Goal: Task Accomplishment & Management: Use online tool/utility

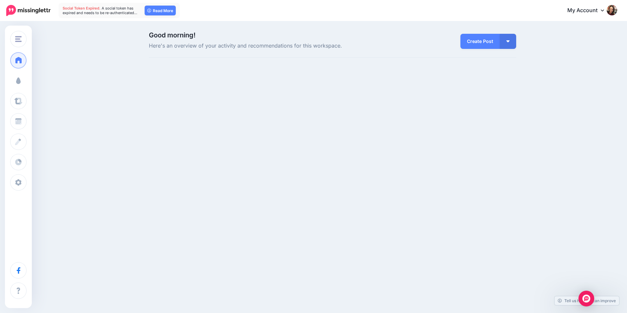
drag, startPoint x: 17, startPoint y: 82, endPoint x: 123, endPoint y: 94, distance: 106.7
click at [17, 82] on span at bounding box center [18, 80] width 9 height 7
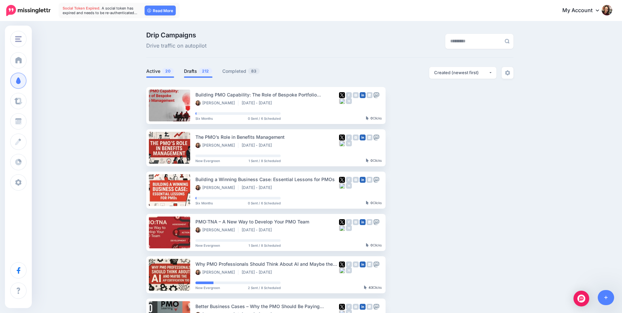
click at [205, 72] on span "212" at bounding box center [205, 71] width 13 height 6
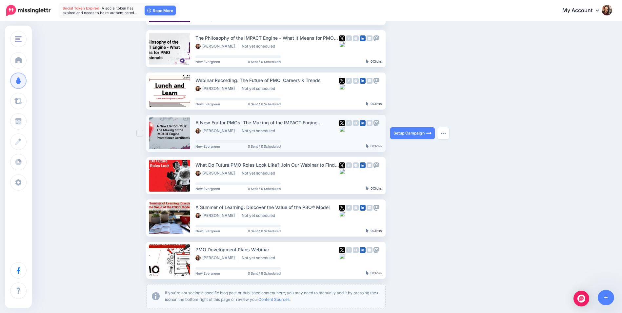
scroll to position [286, 0]
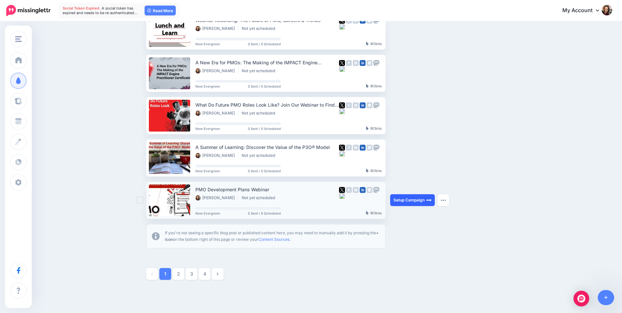
click at [404, 198] on link "Setup Campaign" at bounding box center [412, 200] width 45 height 12
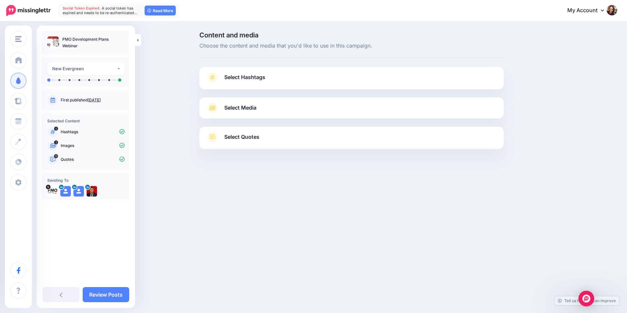
click at [241, 80] on span "Select Hashtags" at bounding box center [244, 77] width 41 height 9
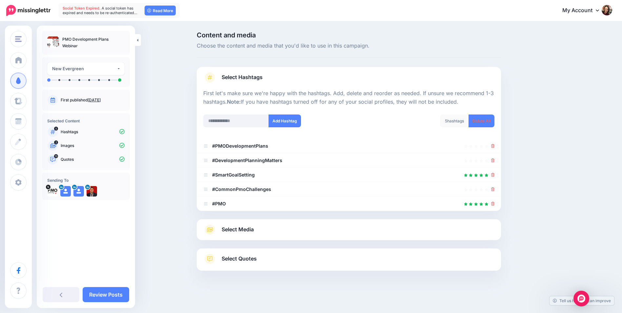
click at [269, 232] on link "Select Media" at bounding box center [348, 229] width 291 height 10
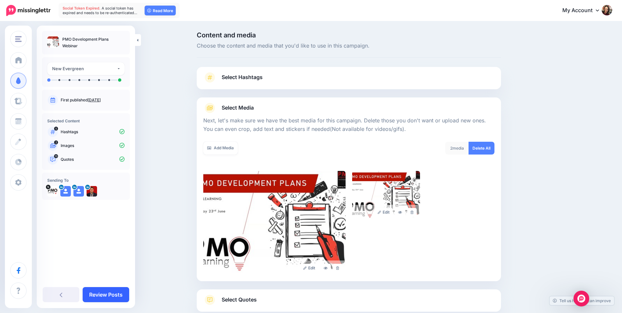
click at [123, 295] on link "Review Posts" at bounding box center [106, 294] width 47 height 15
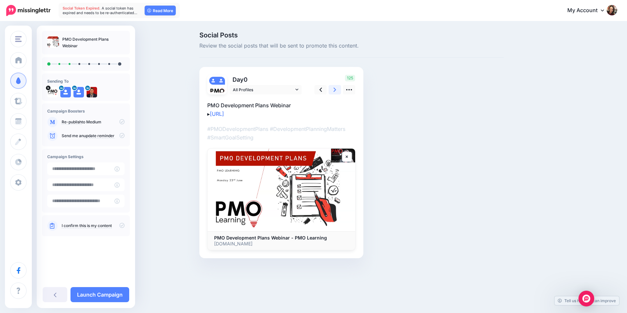
click at [336, 86] on link at bounding box center [335, 90] width 12 height 10
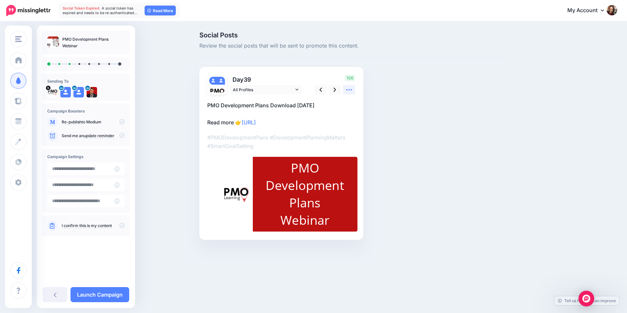
click at [352, 89] on icon at bounding box center [349, 89] width 7 height 7
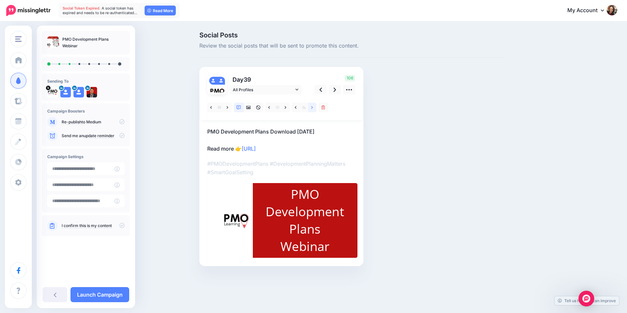
click at [312, 109] on icon at bounding box center [312, 107] width 2 height 3
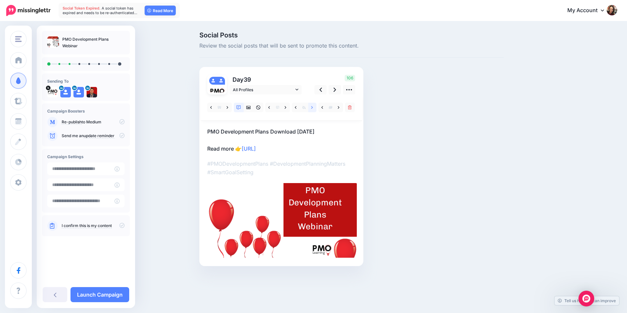
click at [313, 107] on link at bounding box center [312, 108] width 8 height 10
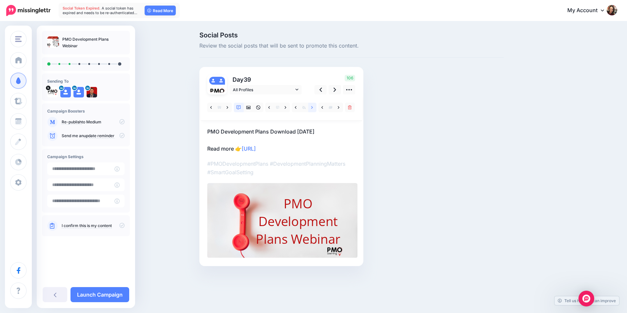
click at [312, 107] on icon at bounding box center [312, 107] width 2 height 3
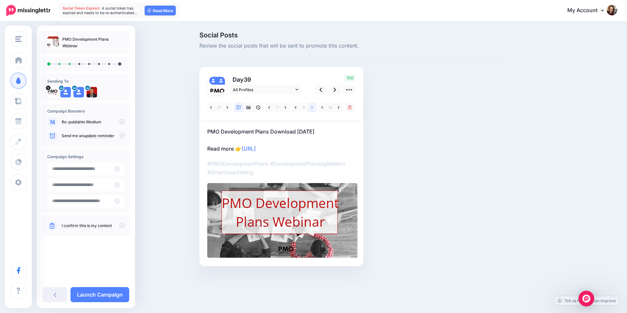
click at [312, 107] on icon at bounding box center [312, 107] width 2 height 3
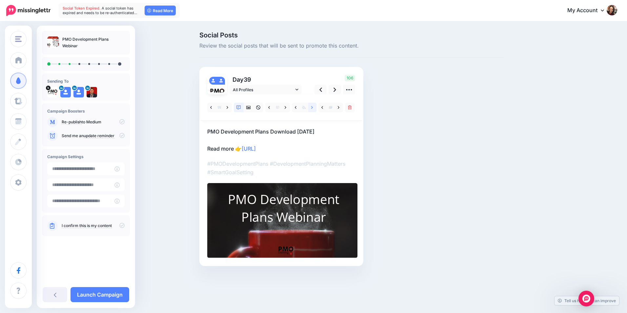
click at [312, 107] on icon at bounding box center [312, 107] width 2 height 3
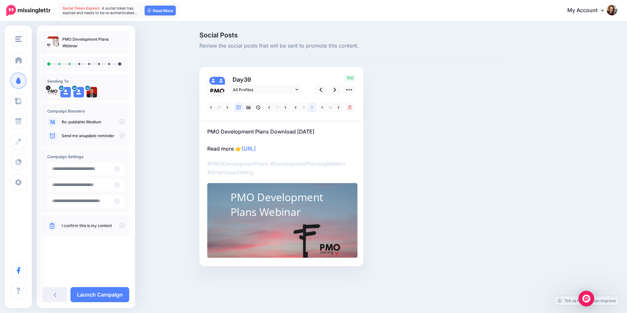
click at [312, 107] on icon at bounding box center [312, 107] width 2 height 3
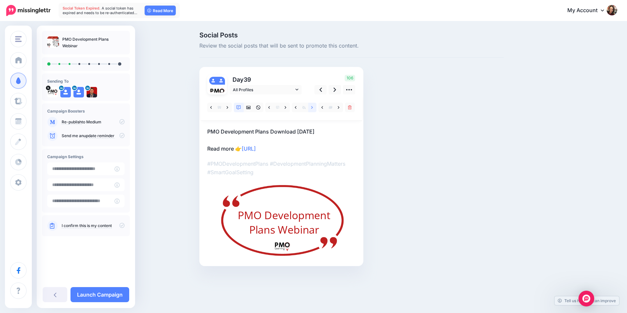
click at [312, 107] on icon at bounding box center [312, 107] width 2 height 3
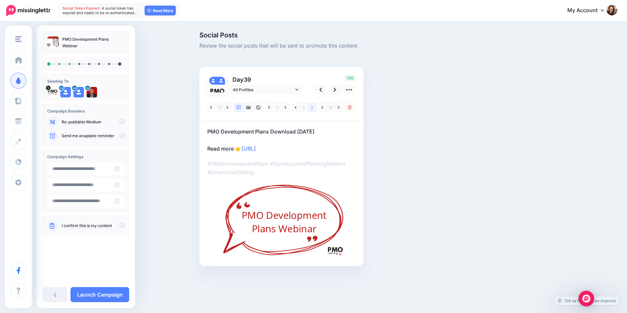
click at [312, 107] on icon at bounding box center [312, 107] width 2 height 3
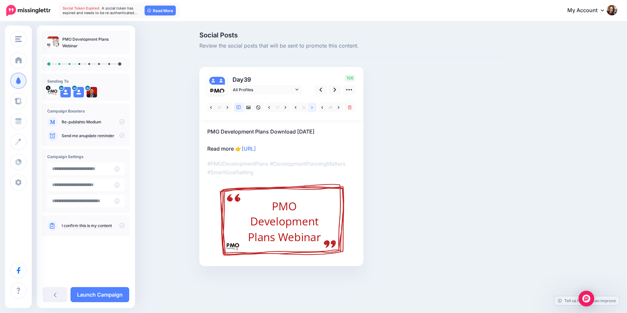
click at [312, 107] on icon at bounding box center [312, 107] width 2 height 3
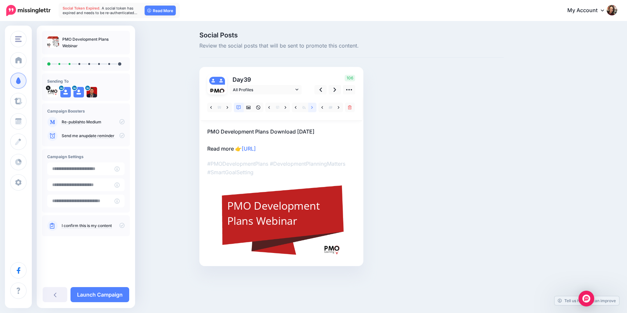
click at [312, 107] on icon at bounding box center [312, 107] width 2 height 3
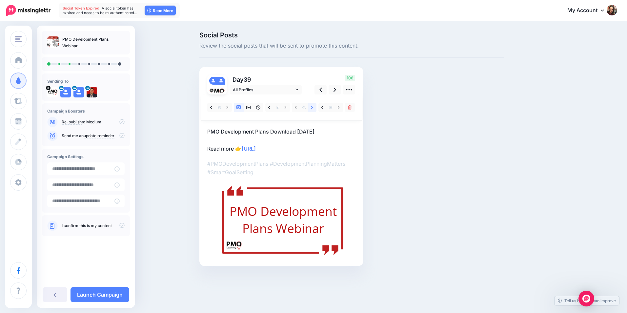
click at [312, 107] on icon at bounding box center [312, 107] width 2 height 3
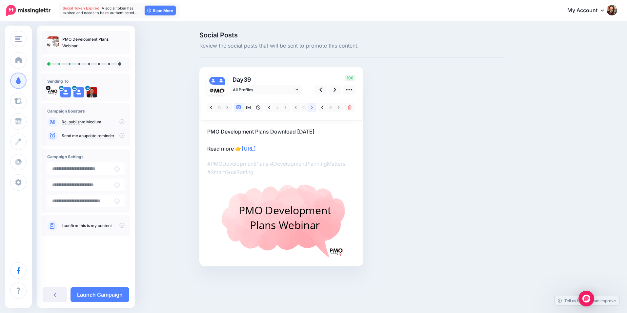
click at [312, 107] on icon at bounding box center [312, 107] width 2 height 3
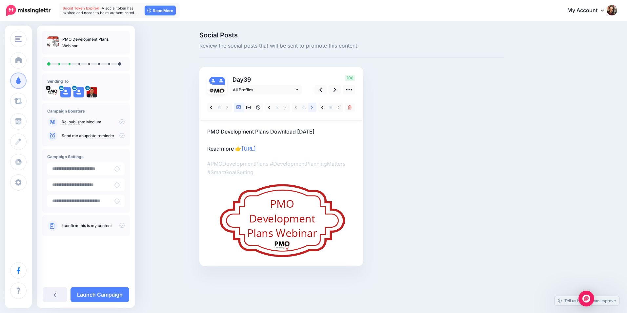
click at [312, 107] on icon at bounding box center [312, 107] width 2 height 3
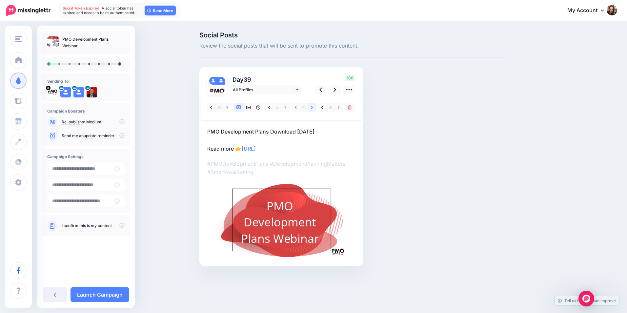
click at [312, 107] on icon at bounding box center [312, 107] width 2 height 3
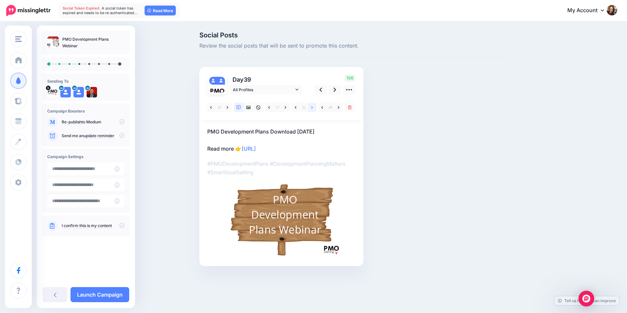
click at [312, 107] on icon at bounding box center [312, 107] width 2 height 3
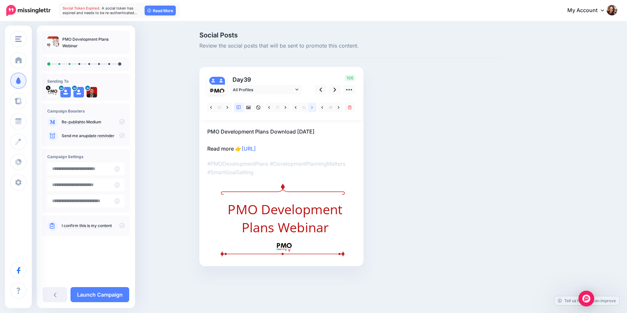
click at [312, 107] on icon at bounding box center [312, 107] width 2 height 3
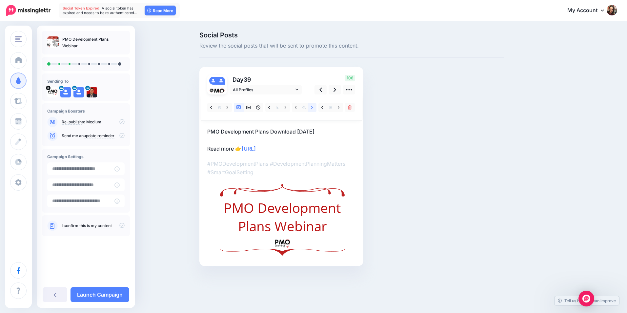
click at [312, 107] on icon at bounding box center [312, 107] width 2 height 3
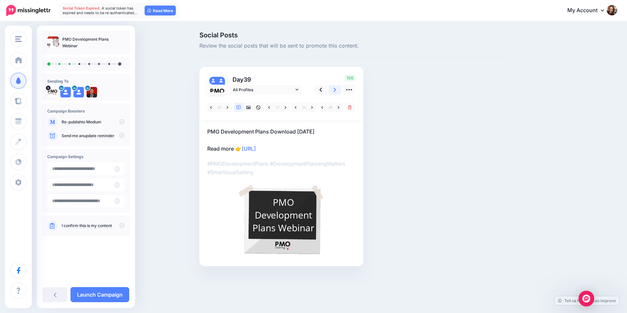
click at [334, 90] on icon at bounding box center [335, 89] width 3 height 7
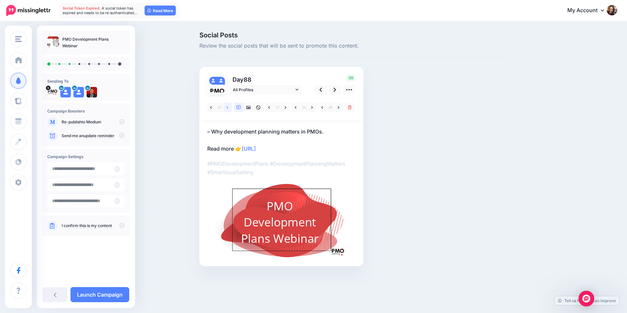
click at [225, 109] on link at bounding box center [228, 108] width 8 height 10
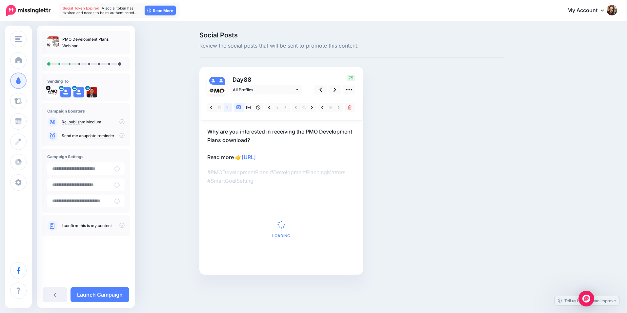
click at [225, 109] on link at bounding box center [228, 108] width 8 height 10
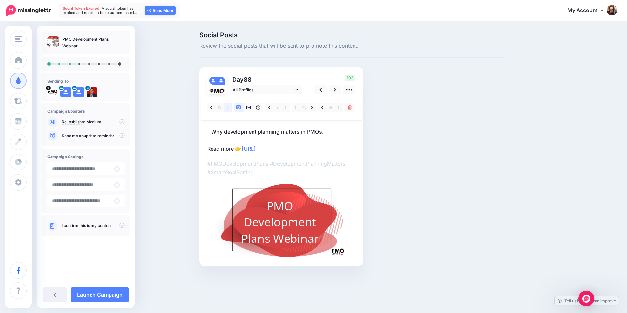
click at [225, 109] on link at bounding box center [228, 108] width 8 height 10
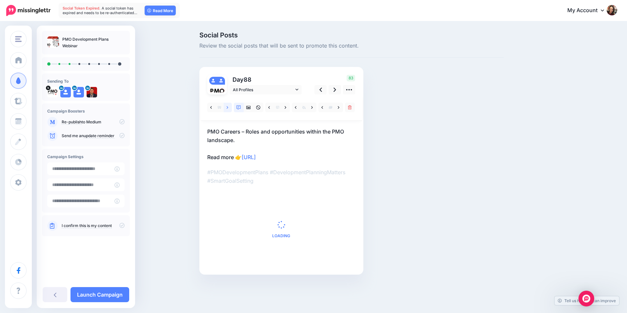
click at [225, 109] on link at bounding box center [228, 108] width 8 height 10
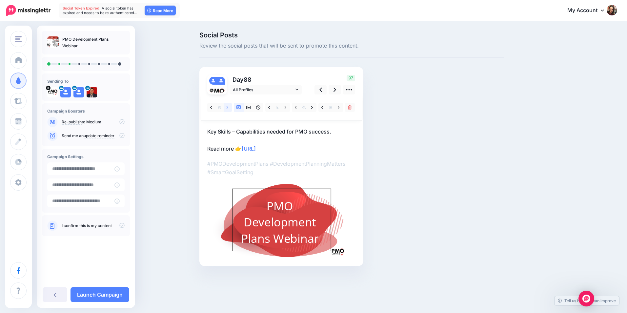
click at [225, 109] on link at bounding box center [228, 108] width 8 height 10
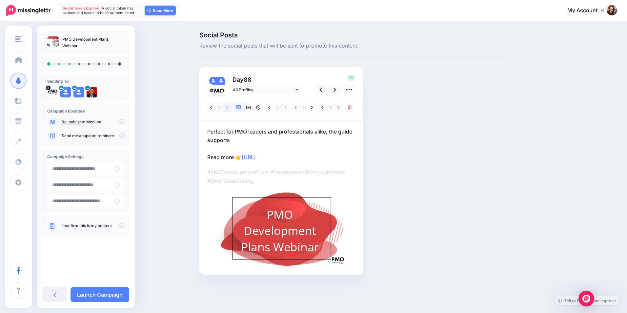
click at [225, 109] on link at bounding box center [228, 108] width 8 height 10
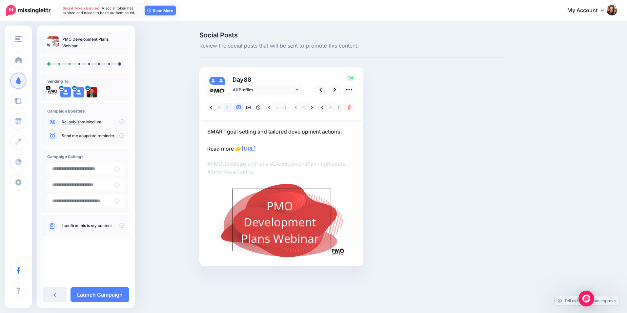
click at [225, 109] on link at bounding box center [228, 108] width 8 height 10
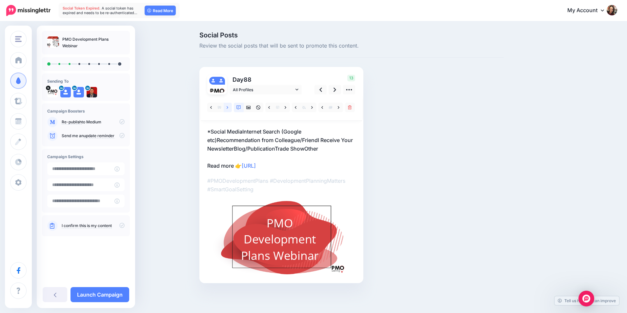
click at [225, 109] on link at bounding box center [228, 108] width 8 height 10
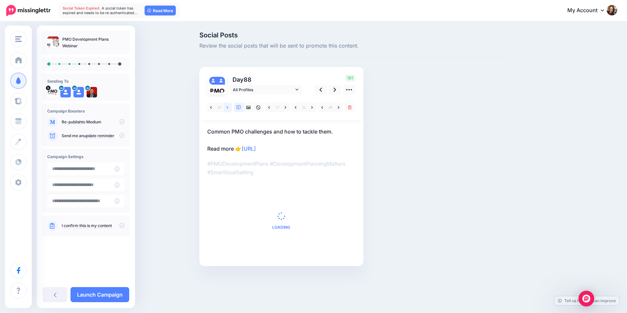
click at [225, 109] on link at bounding box center [228, 108] width 8 height 10
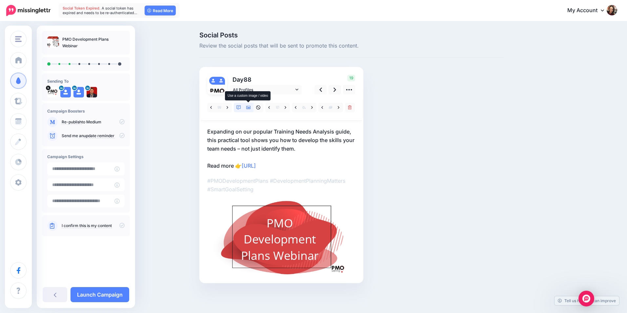
click at [247, 108] on icon at bounding box center [248, 107] width 5 height 5
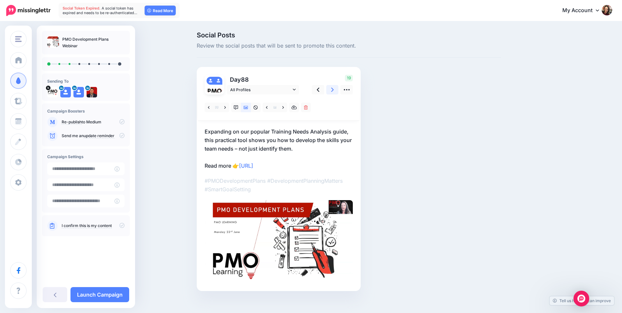
click at [336, 90] on link at bounding box center [332, 90] width 12 height 10
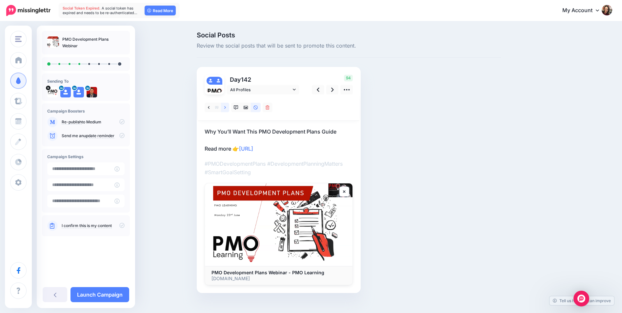
click at [226, 109] on link at bounding box center [225, 108] width 8 height 10
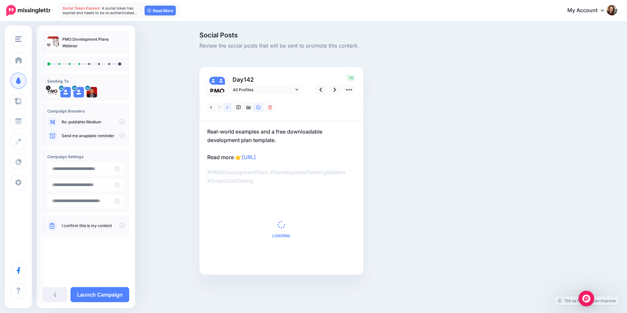
click at [226, 109] on link at bounding box center [228, 108] width 8 height 10
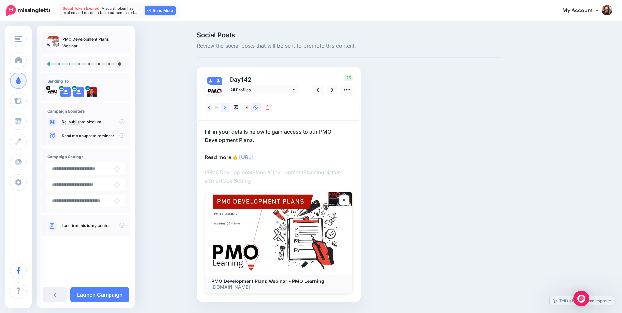
click at [226, 109] on link at bounding box center [225, 108] width 8 height 10
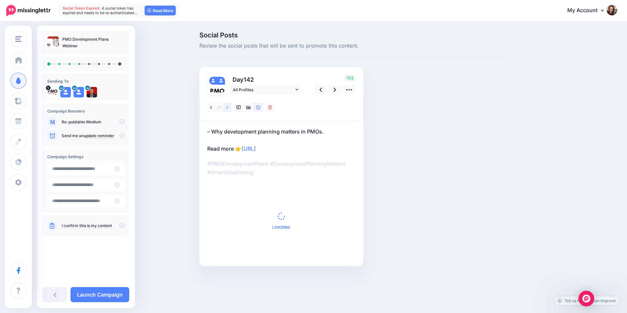
click at [226, 109] on link at bounding box center [228, 108] width 8 height 10
click at [227, 107] on icon at bounding box center [228, 107] width 2 height 5
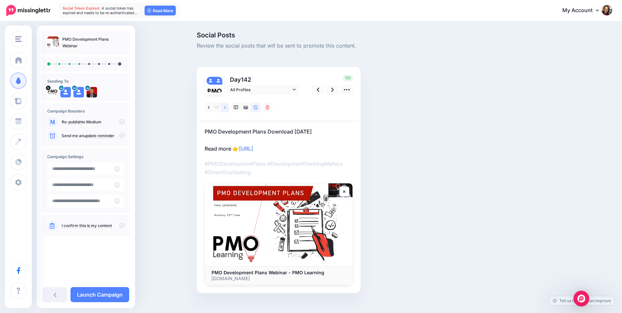
click at [226, 107] on icon at bounding box center [225, 107] width 2 height 5
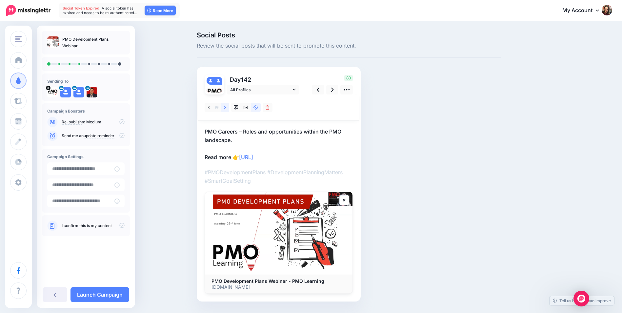
click at [226, 107] on icon at bounding box center [225, 107] width 2 height 5
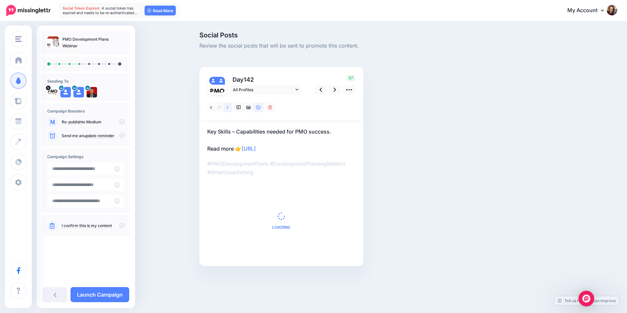
click at [227, 107] on icon at bounding box center [228, 107] width 2 height 5
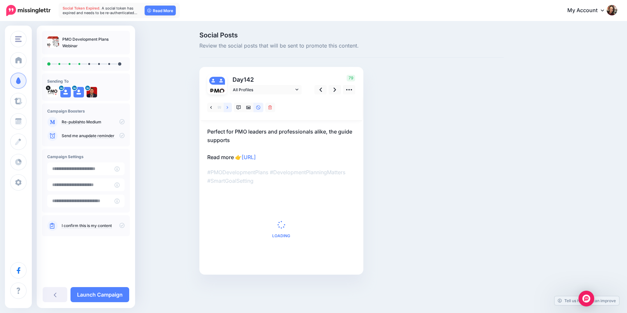
click at [227, 107] on icon at bounding box center [228, 107] width 2 height 5
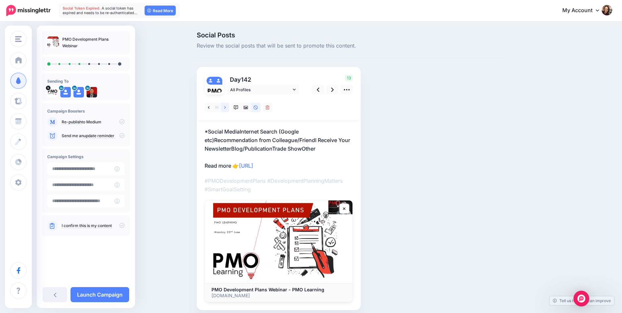
click at [226, 107] on icon at bounding box center [225, 107] width 2 height 5
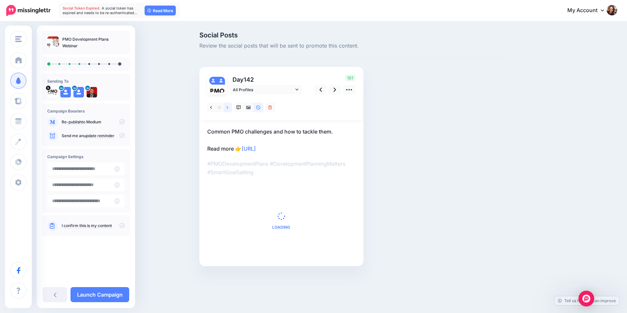
click at [227, 107] on icon at bounding box center [228, 107] width 2 height 5
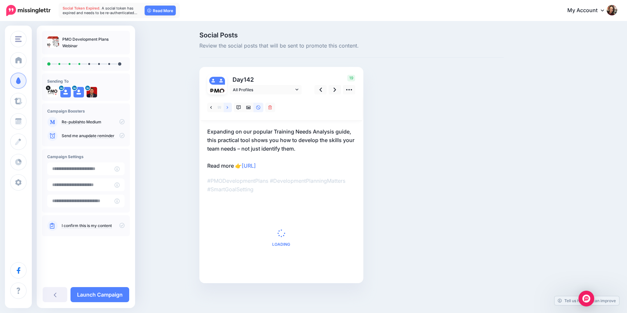
click at [227, 107] on icon at bounding box center [228, 107] width 2 height 5
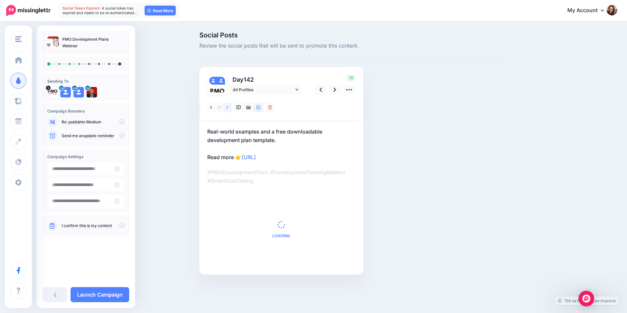
click at [227, 107] on icon at bounding box center [228, 107] width 2 height 5
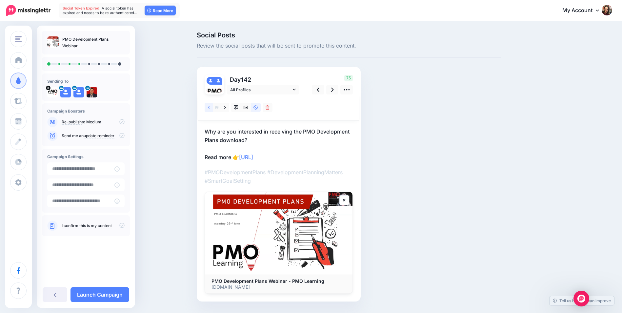
click at [210, 108] on link at bounding box center [209, 108] width 8 height 10
click at [331, 88] on link at bounding box center [332, 90] width 12 height 10
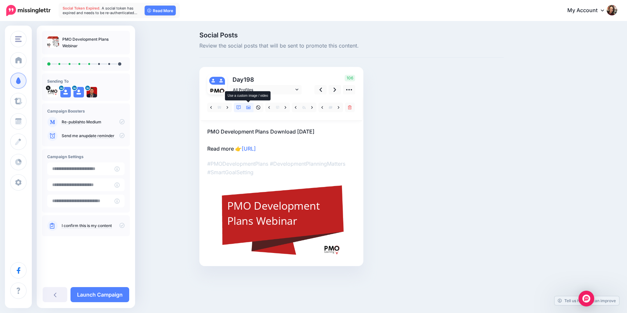
click at [247, 108] on icon at bounding box center [248, 107] width 5 height 3
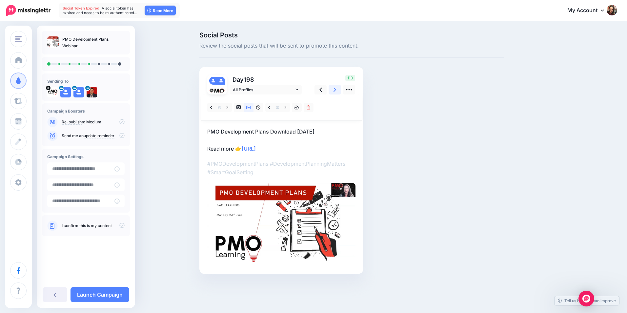
click at [332, 94] on link at bounding box center [335, 90] width 12 height 10
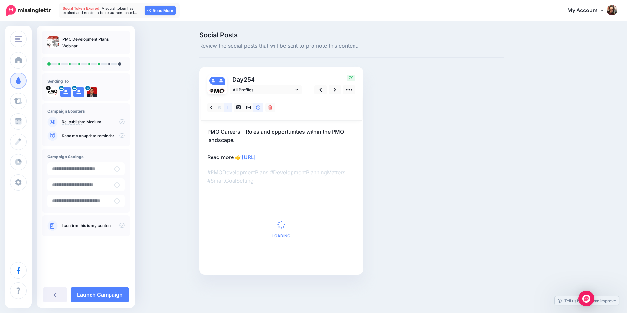
click at [228, 108] on icon at bounding box center [228, 107] width 2 height 5
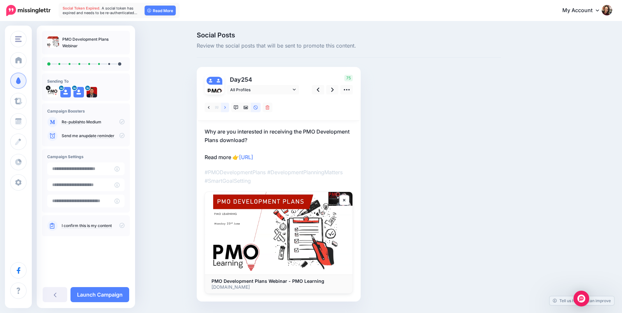
click at [226, 108] on link at bounding box center [225, 108] width 8 height 10
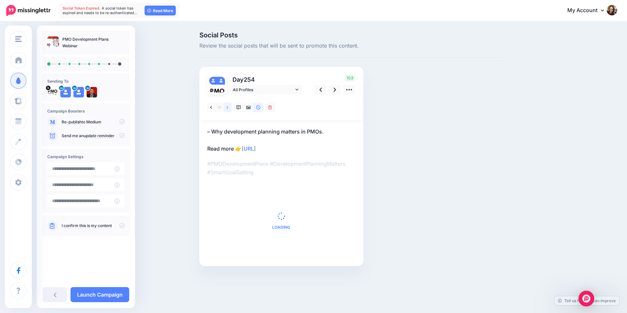
click at [226, 108] on link at bounding box center [228, 108] width 8 height 10
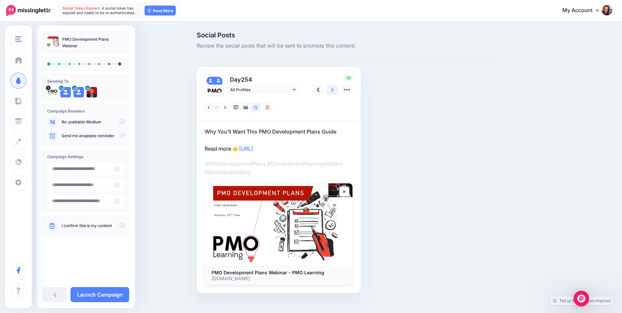
click at [332, 93] on link at bounding box center [332, 90] width 12 height 10
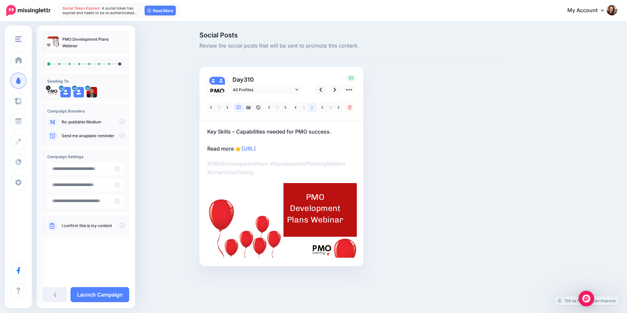
click at [311, 109] on icon at bounding box center [312, 107] width 2 height 5
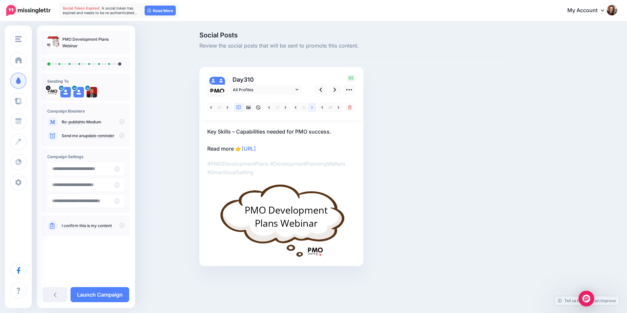
click at [312, 109] on icon at bounding box center [312, 107] width 2 height 3
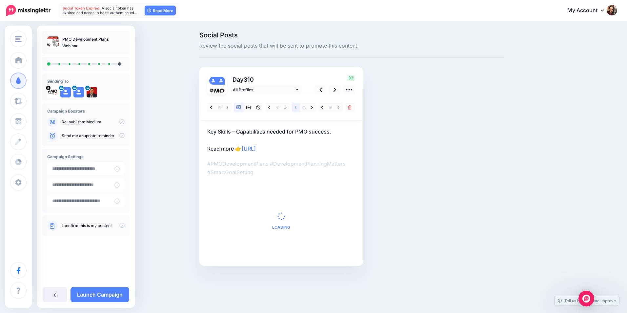
click at [295, 108] on link at bounding box center [296, 108] width 8 height 10
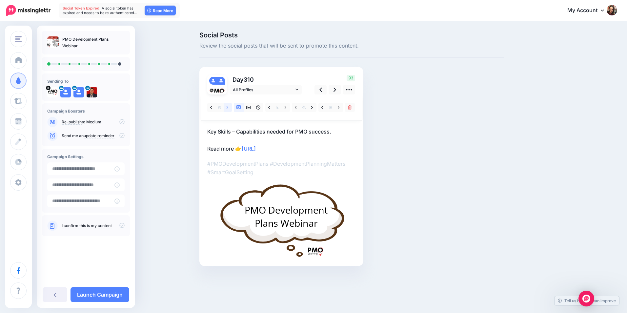
click at [227, 107] on icon at bounding box center [228, 107] width 2 height 5
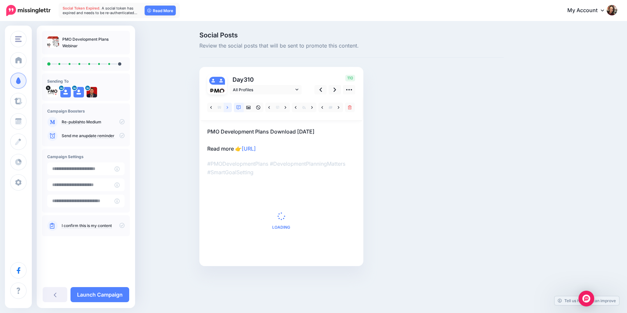
click at [227, 107] on icon at bounding box center [228, 107] width 2 height 5
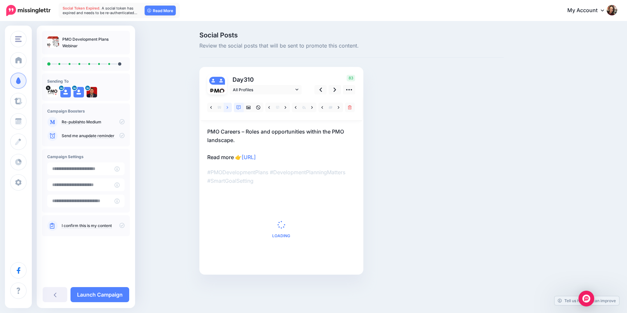
click at [227, 107] on icon at bounding box center [228, 107] width 2 height 5
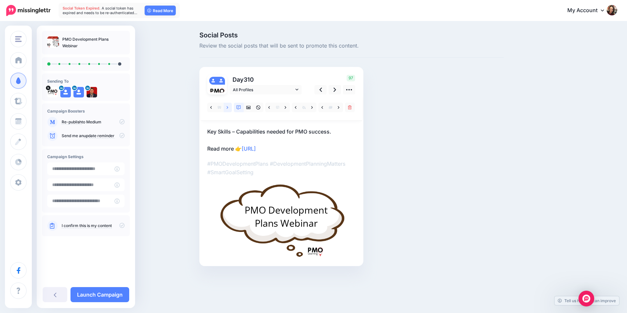
click at [227, 107] on icon at bounding box center [228, 107] width 2 height 5
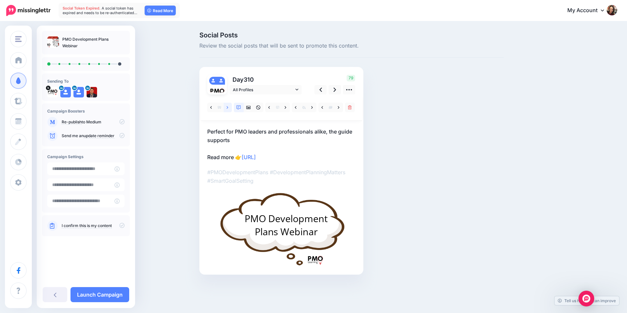
click at [227, 107] on icon at bounding box center [228, 107] width 2 height 5
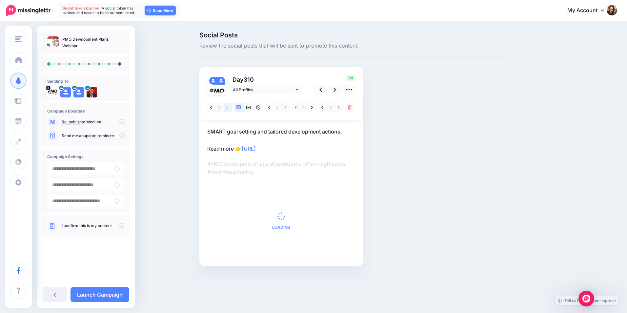
click at [228, 105] on icon at bounding box center [228, 107] width 2 height 5
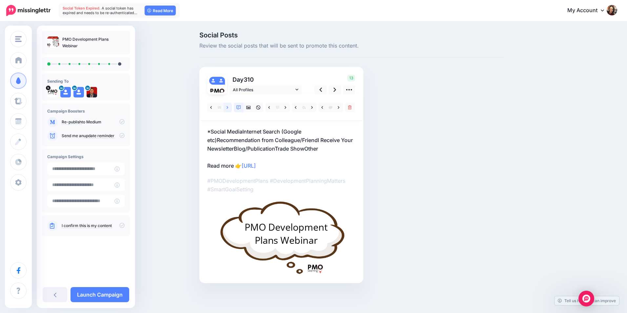
click at [228, 106] on icon at bounding box center [228, 107] width 2 height 5
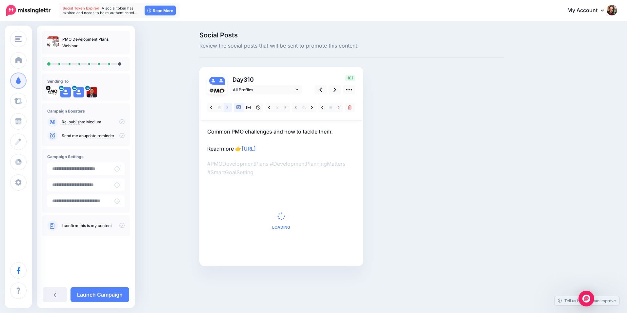
click at [228, 106] on icon at bounding box center [228, 107] width 2 height 5
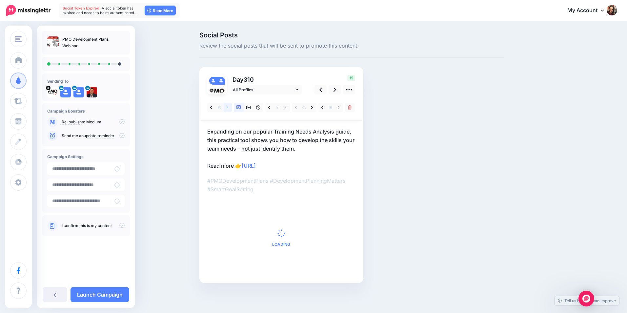
click at [228, 106] on icon at bounding box center [228, 107] width 2 height 5
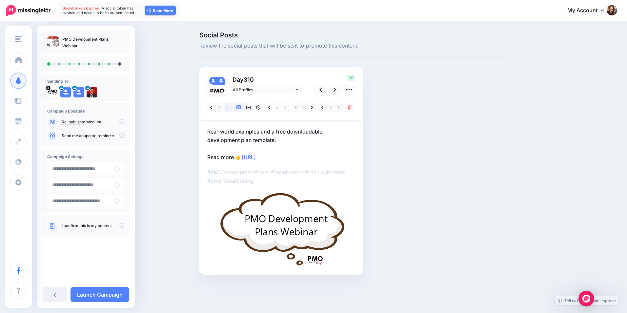
click at [229, 110] on link at bounding box center [228, 108] width 8 height 10
click at [332, 91] on link at bounding box center [335, 90] width 12 height 10
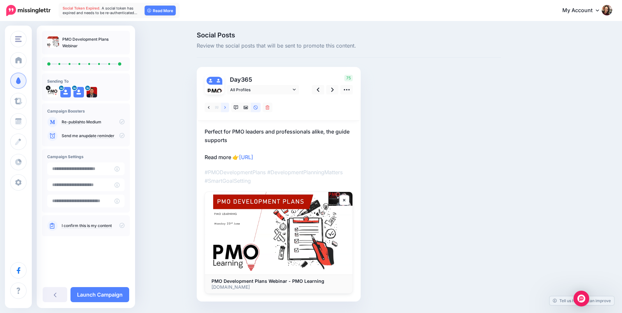
click at [226, 111] on link at bounding box center [225, 108] width 8 height 10
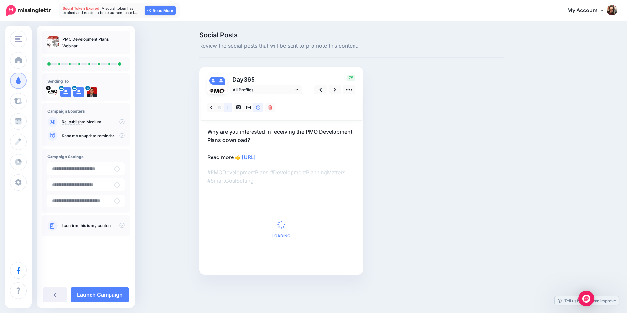
click at [226, 110] on link at bounding box center [228, 108] width 8 height 10
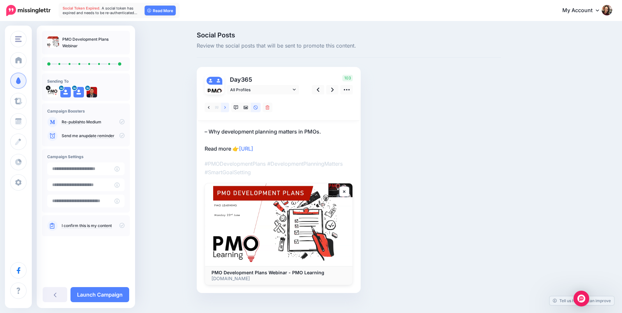
click at [226, 110] on link at bounding box center [225, 108] width 8 height 10
click at [209, 108] on link at bounding box center [209, 108] width 8 height 10
click at [97, 296] on link "Launch Campaign" at bounding box center [100, 294] width 59 height 15
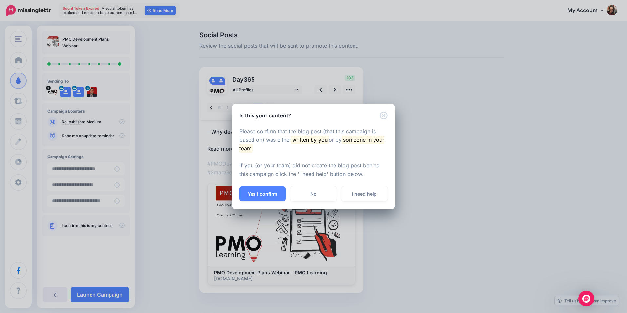
drag, startPoint x: 259, startPoint y: 193, endPoint x: 404, endPoint y: 154, distance: 150.4
click at [259, 193] on button "Yes I confirm" at bounding box center [262, 193] width 46 height 15
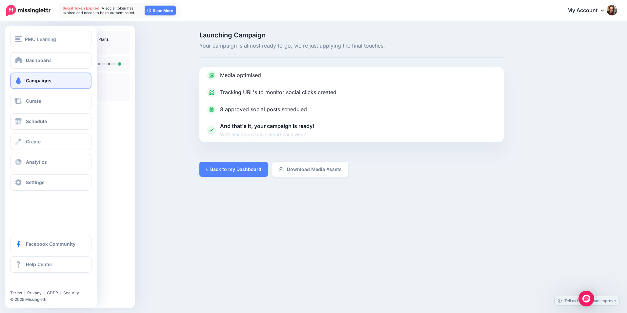
click at [57, 86] on link "Campaigns" at bounding box center [50, 80] width 81 height 16
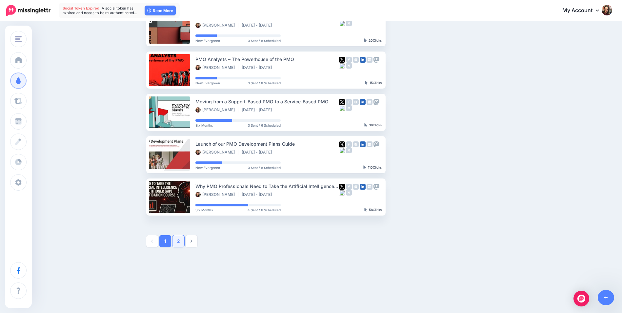
click at [177, 241] on link "2" at bounding box center [179, 241] width 12 height 12
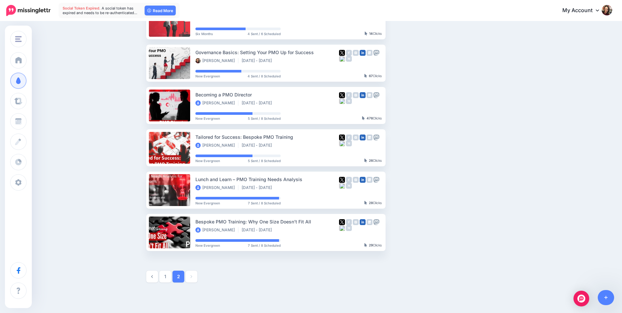
scroll to position [289, 0]
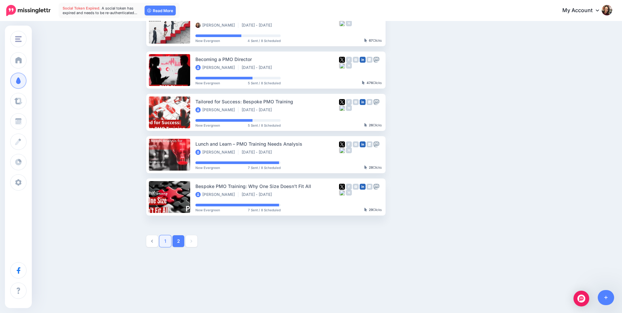
click at [169, 242] on link "1" at bounding box center [165, 241] width 12 height 12
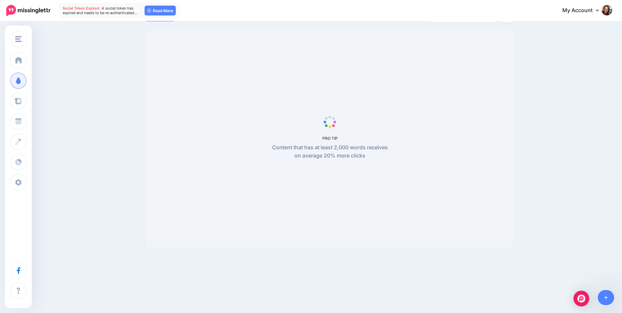
scroll to position [0, 0]
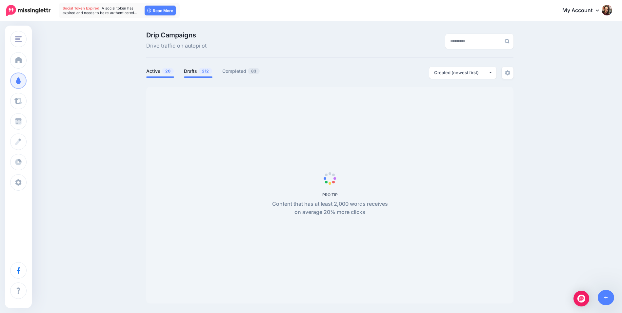
click at [196, 72] on link "Drafts 212" at bounding box center [198, 71] width 29 height 8
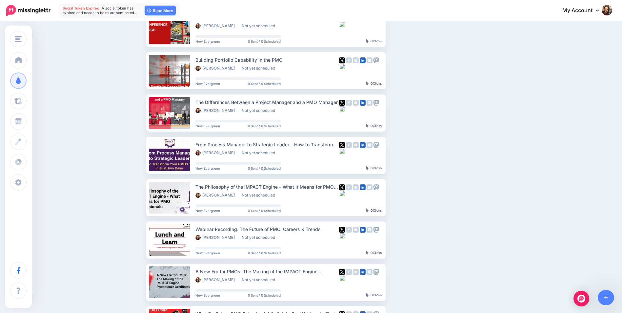
scroll to position [66, 0]
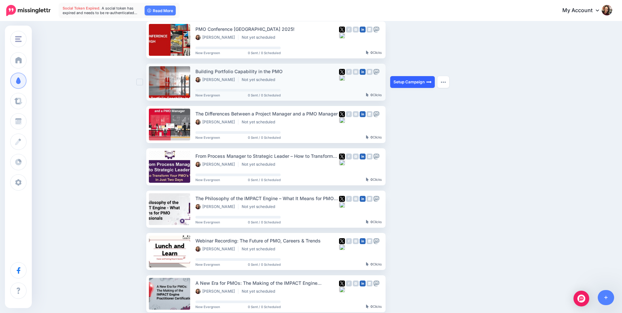
click at [409, 81] on link "Setup Campaign" at bounding box center [412, 82] width 45 height 12
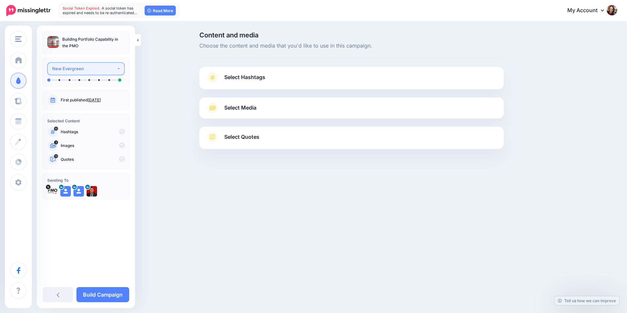
click at [94, 73] on button "New Evergreen" at bounding box center [85, 68] width 77 height 13
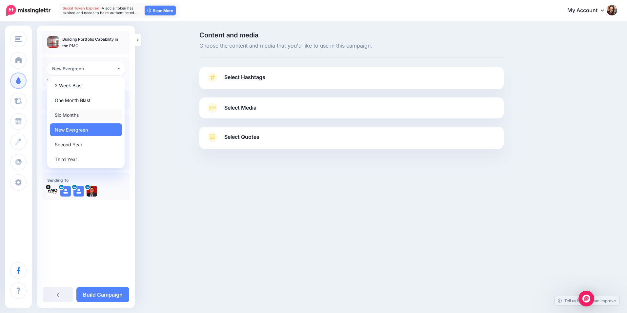
click at [91, 113] on link "Six Months" at bounding box center [86, 115] width 72 height 13
select select "******"
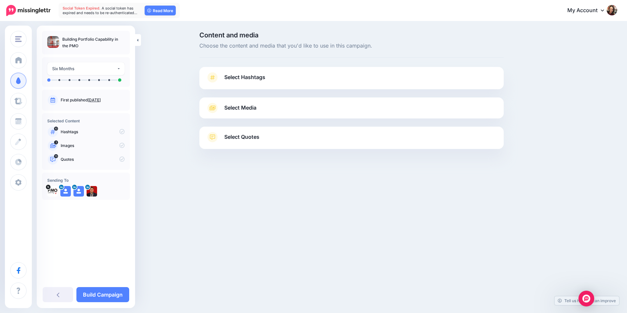
click at [258, 88] on link "Select Hashtags" at bounding box center [351, 80] width 291 height 17
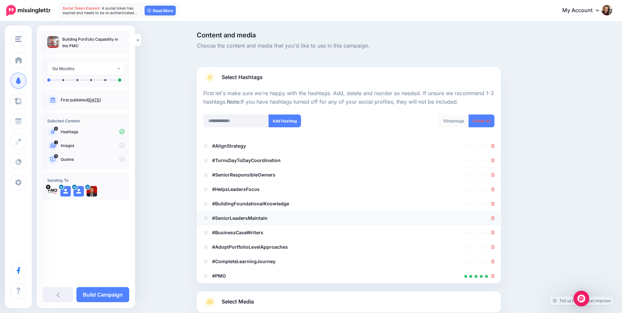
scroll to position [62, 0]
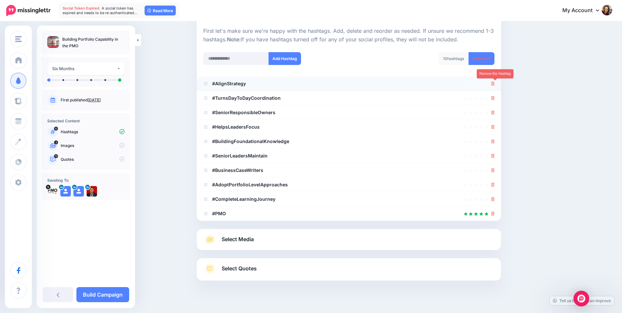
click at [495, 83] on icon at bounding box center [493, 84] width 4 height 4
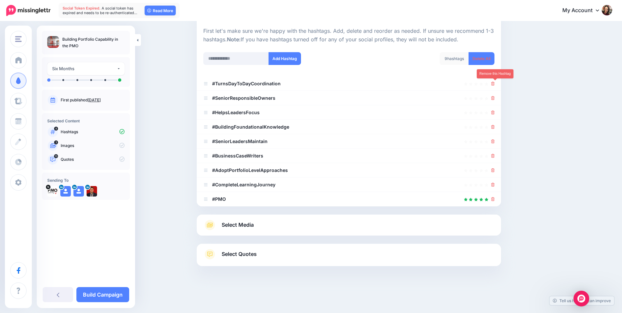
click at [495, 83] on icon at bounding box center [493, 84] width 4 height 4
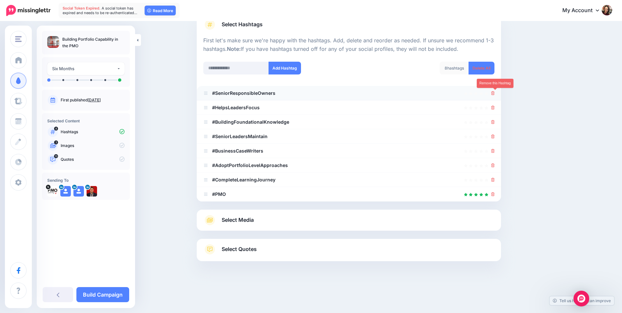
click at [495, 95] on icon at bounding box center [493, 93] width 4 height 4
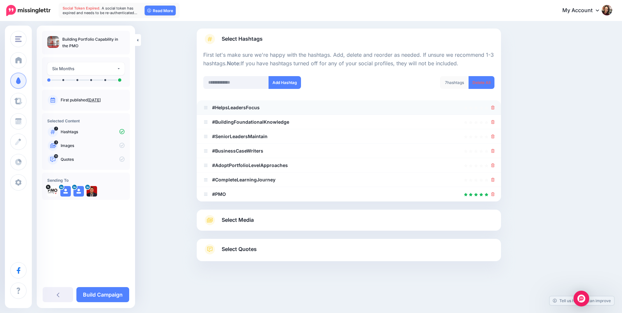
scroll to position [38, 0]
click at [494, 101] on li "#HelpsLeadersFocus" at bounding box center [349, 107] width 304 height 14
click at [495, 108] on icon at bounding box center [493, 108] width 4 height 4
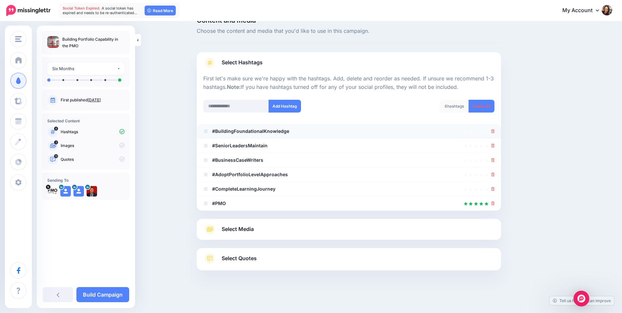
scroll to position [15, 0]
click at [494, 191] on icon at bounding box center [493, 189] width 4 height 4
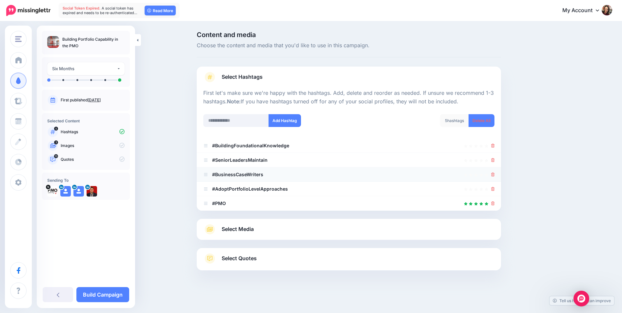
scroll to position [0, 0]
click at [495, 172] on link at bounding box center [493, 175] width 4 height 6
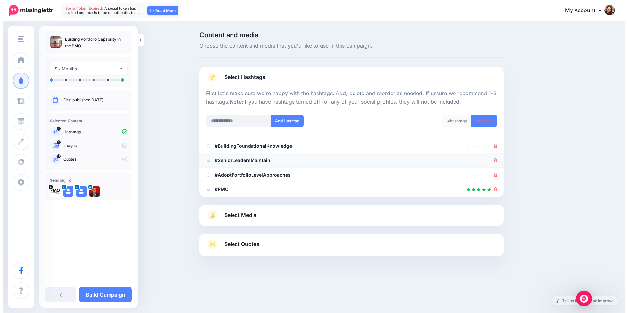
scroll to position [0, 0]
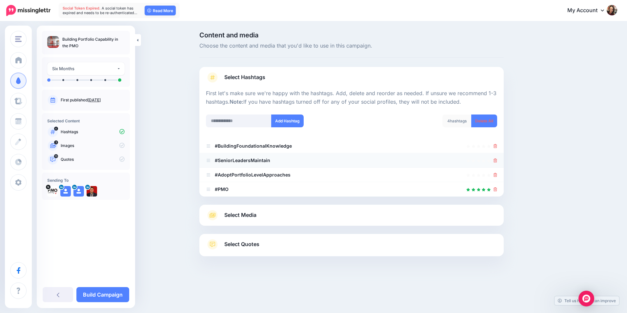
click at [495, 162] on icon at bounding box center [496, 160] width 4 height 4
click at [495, 146] on icon at bounding box center [496, 146] width 4 height 4
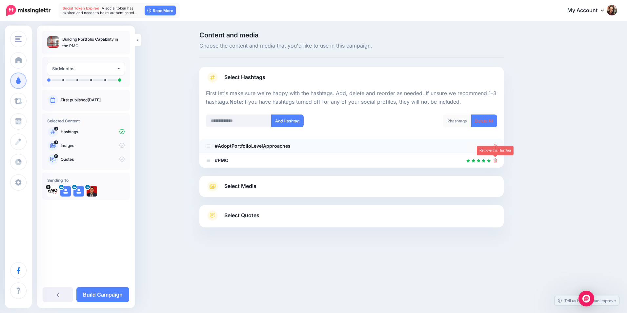
click at [496, 159] on icon at bounding box center [496, 160] width 4 height 4
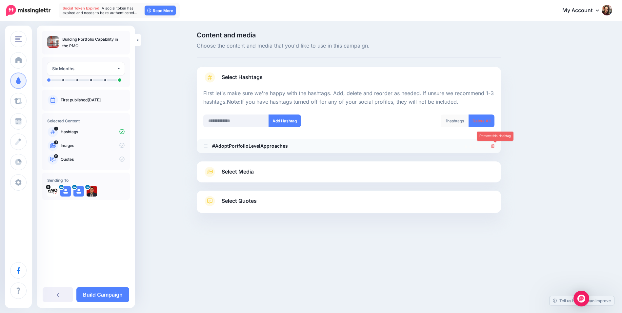
click at [495, 143] on link at bounding box center [493, 146] width 4 height 6
click at [239, 118] on input "text" at bounding box center [236, 120] width 66 height 13
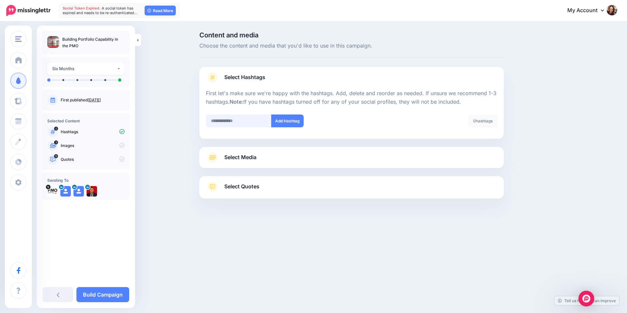
type input "*"
type input "***"
click at [275, 122] on button "Add Hashtag" at bounding box center [287, 120] width 32 height 13
click at [239, 118] on input "text" at bounding box center [239, 120] width 66 height 13
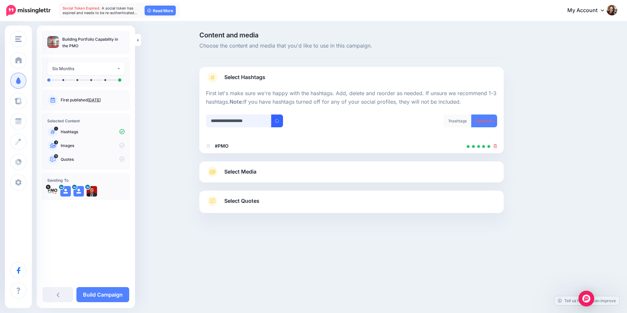
type input "**********"
click at [277, 120] on icon "submit" at bounding box center [277, 121] width 4 height 4
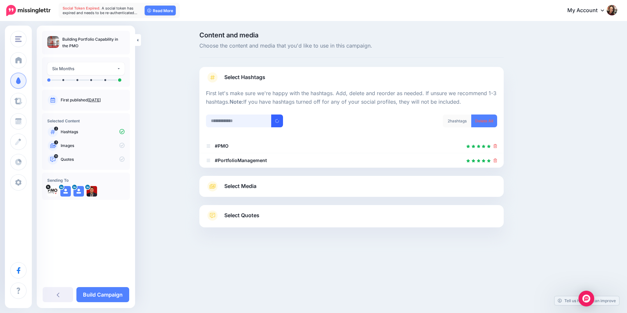
click at [254, 123] on input "text" at bounding box center [239, 120] width 66 height 13
click at [234, 125] on input "*********" at bounding box center [239, 120] width 66 height 13
click at [210, 118] on input "*********" at bounding box center [239, 120] width 66 height 13
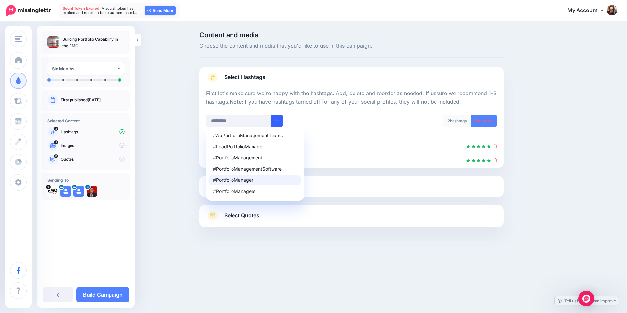
click at [252, 182] on div "#PortfolioManager" at bounding box center [255, 180] width 84 height 5
type input "**********"
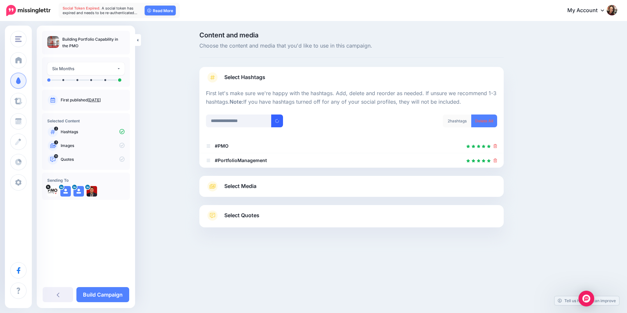
click at [274, 119] on button "submit" at bounding box center [277, 120] width 12 height 13
click at [241, 119] on input "text" at bounding box center [239, 120] width 66 height 13
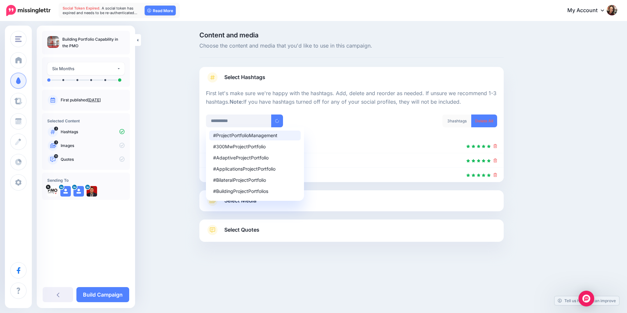
click at [237, 133] on div "#ProjectPortfolioManagement" at bounding box center [255, 135] width 84 height 5
type input "**********"
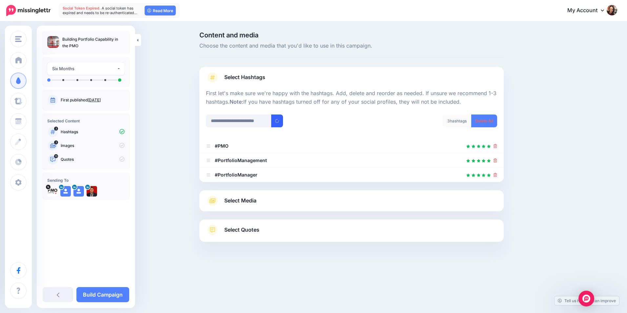
click at [282, 119] on button "submit" at bounding box center [277, 120] width 12 height 13
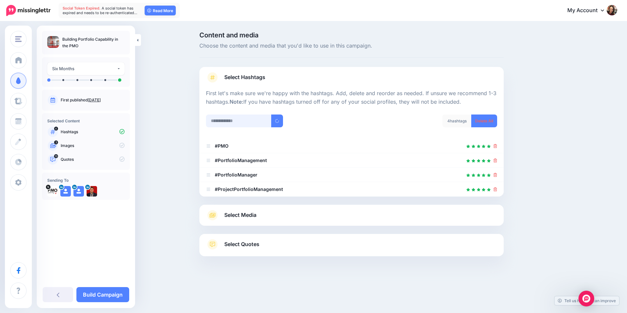
click at [235, 122] on input "text" at bounding box center [239, 120] width 66 height 13
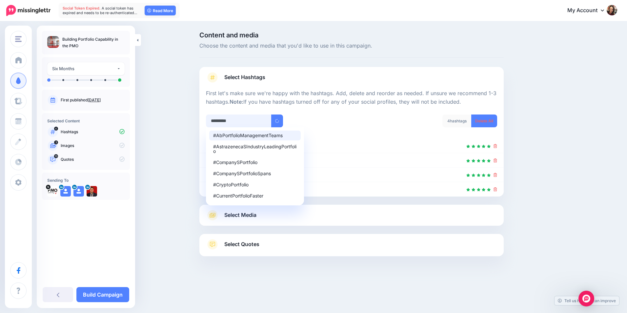
click at [234, 120] on input "*********" at bounding box center [239, 120] width 66 height 13
type input "**********"
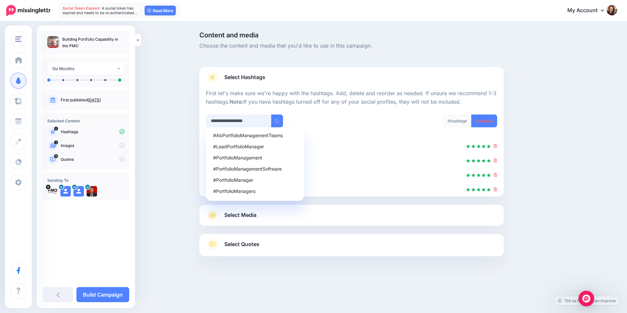
drag, startPoint x: 265, startPoint y: 118, endPoint x: 197, endPoint y: 117, distance: 67.9
click at [197, 117] on div "**********" at bounding box center [351, 160] width 314 height 257
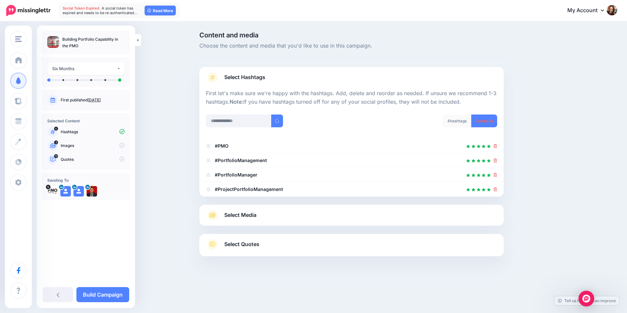
click at [319, 107] on div at bounding box center [351, 110] width 291 height 8
click at [252, 220] on div "Select Media Next, let's make sure we have the best media for this campaign. De…" at bounding box center [351, 215] width 304 height 21
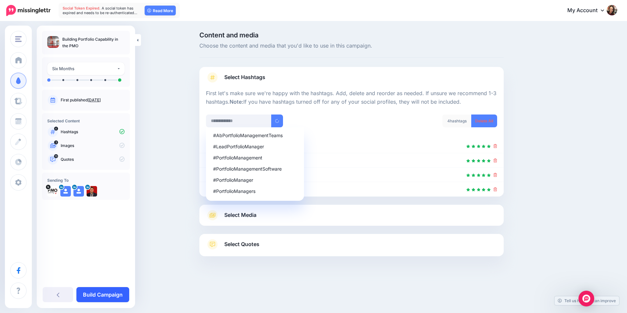
click at [88, 295] on link "Build Campaign" at bounding box center [102, 294] width 53 height 15
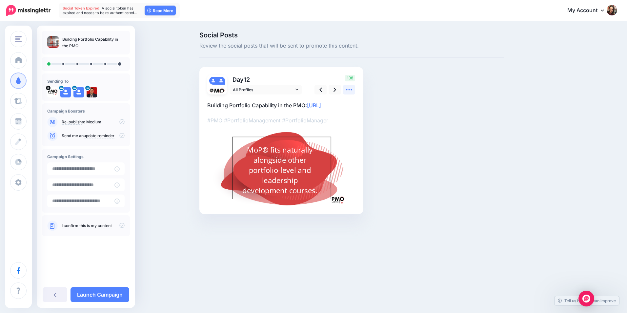
click at [349, 92] on icon at bounding box center [349, 89] width 7 height 7
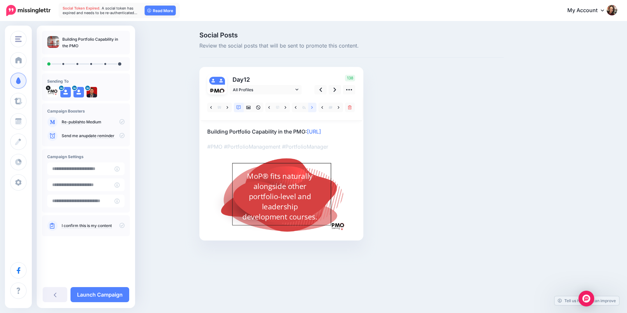
click at [313, 107] on icon at bounding box center [312, 107] width 2 height 3
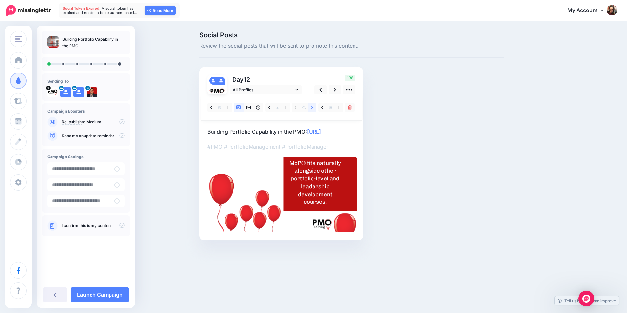
click at [316, 106] on link at bounding box center [312, 108] width 8 height 10
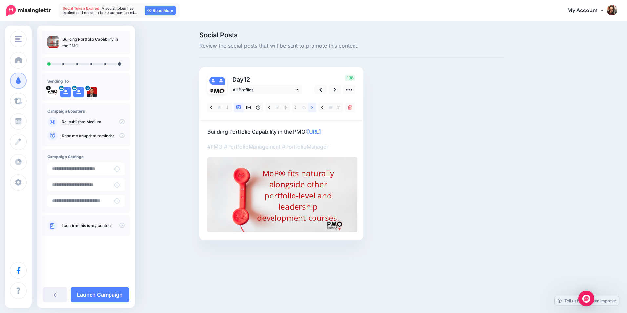
click at [314, 107] on link at bounding box center [312, 108] width 8 height 10
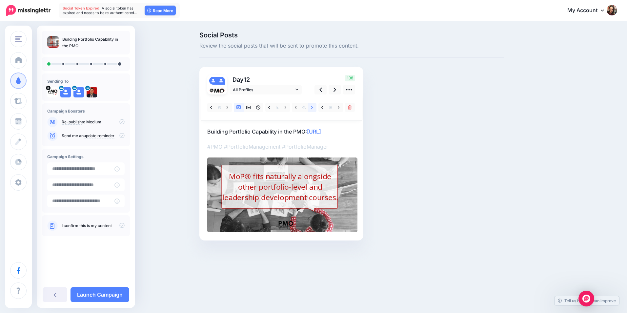
click at [313, 107] on icon at bounding box center [312, 107] width 2 height 5
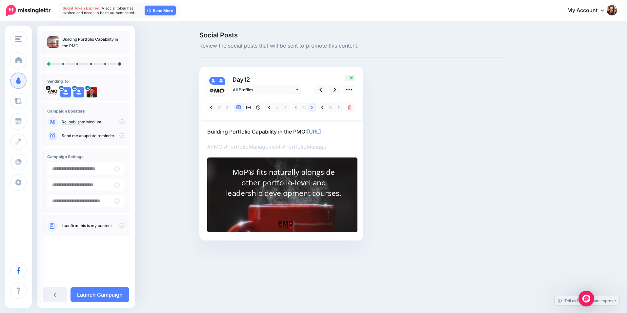
click at [313, 107] on icon at bounding box center [312, 107] width 2 height 5
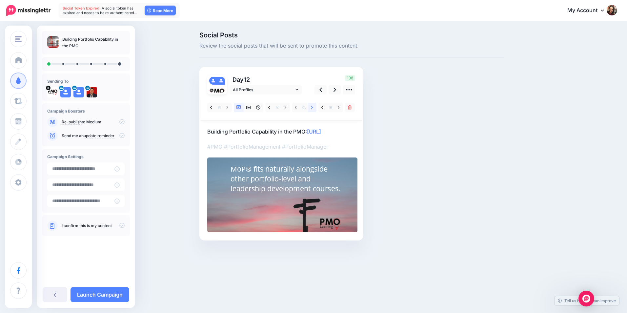
click at [313, 107] on icon at bounding box center [312, 107] width 2 height 5
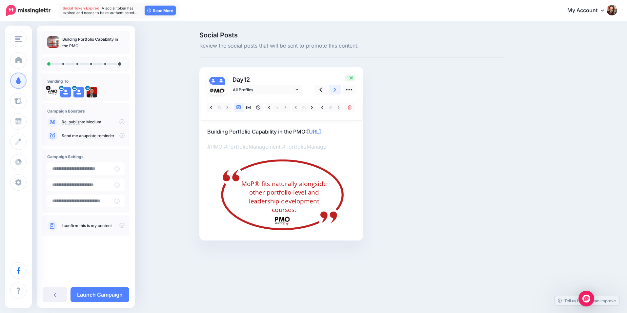
click at [335, 88] on icon at bounding box center [335, 89] width 3 height 7
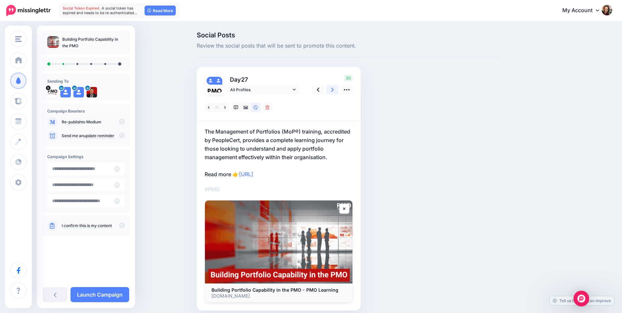
click at [334, 89] on icon at bounding box center [332, 90] width 3 height 4
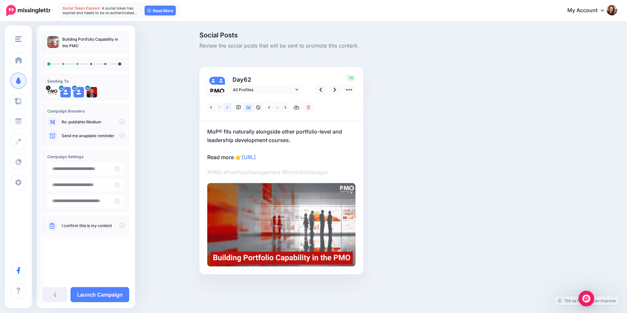
click at [231, 108] on link at bounding box center [228, 108] width 8 height 10
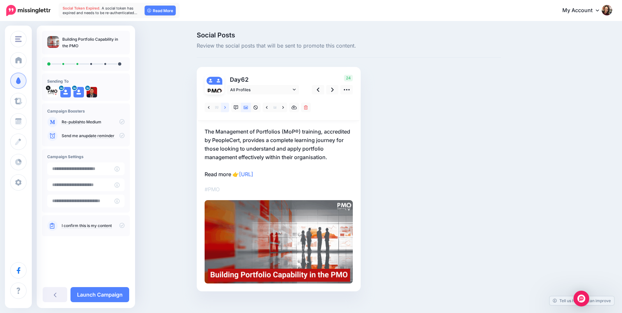
click at [229, 108] on link at bounding box center [225, 108] width 8 height 10
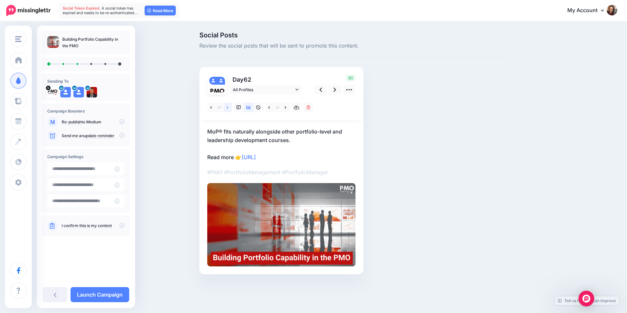
click at [229, 108] on link at bounding box center [228, 108] width 8 height 10
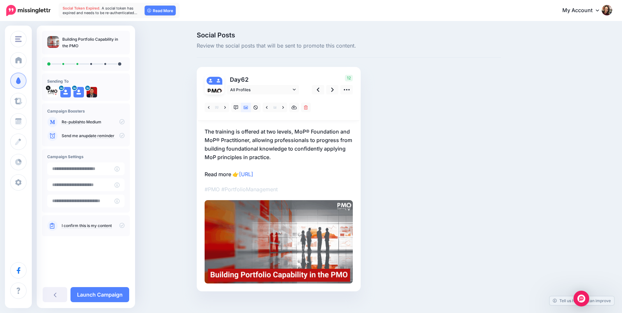
click at [292, 131] on p "The training is offered at two levels, MoP® Foundation and MoP® Practitioner, a…" at bounding box center [279, 152] width 148 height 51
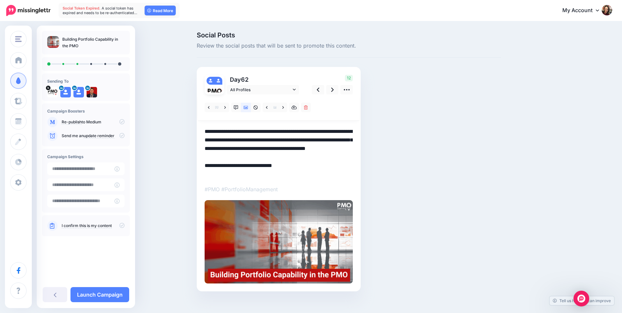
click at [295, 132] on textarea "**********" at bounding box center [279, 152] width 148 height 51
click at [215, 131] on textarea "**********" at bounding box center [279, 152] width 148 height 51
click at [216, 131] on textarea "**********" at bounding box center [279, 152] width 148 height 51
type textarea "**********"
click at [334, 91] on icon at bounding box center [332, 89] width 3 height 7
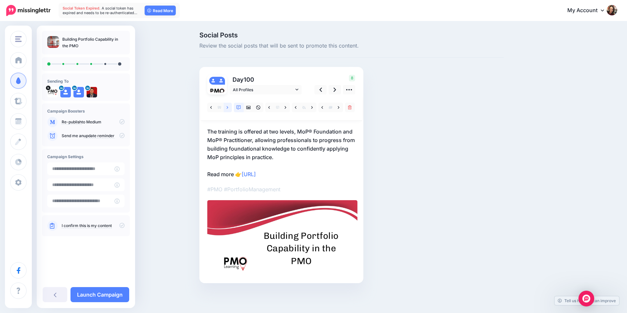
click at [228, 106] on icon at bounding box center [228, 107] width 2 height 5
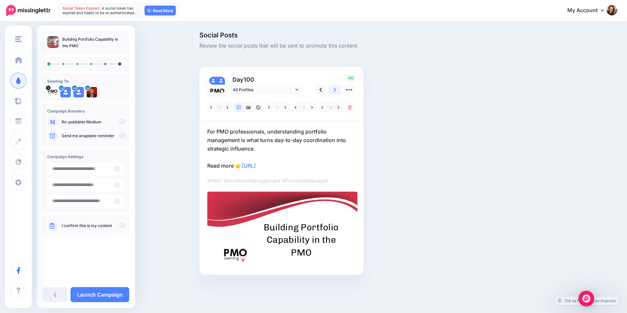
click at [335, 91] on icon at bounding box center [335, 89] width 3 height 7
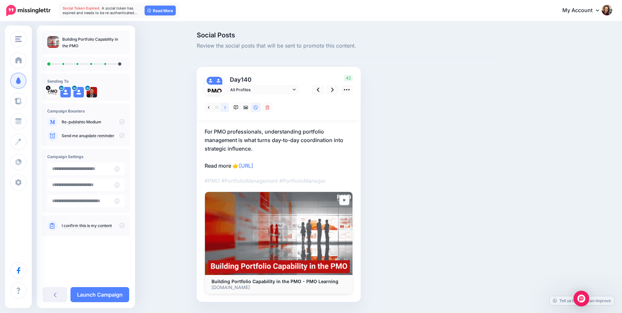
click at [229, 105] on link at bounding box center [225, 108] width 8 height 10
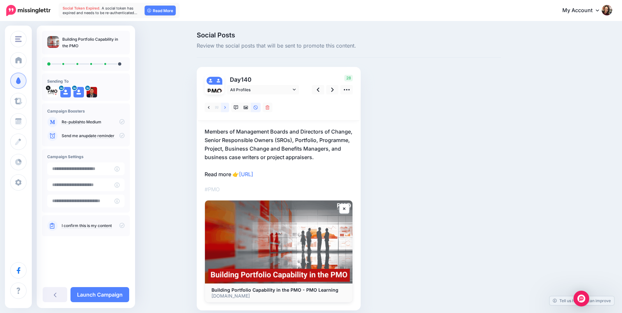
click at [229, 105] on link at bounding box center [225, 108] width 8 height 10
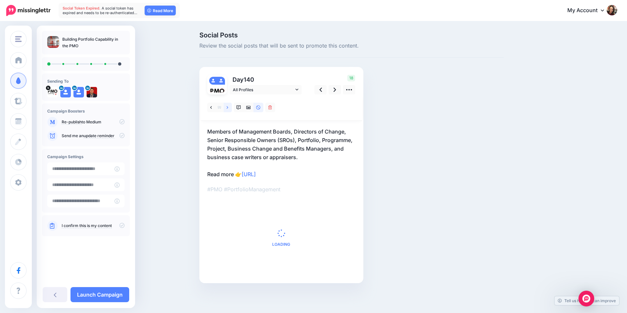
click at [229, 105] on link at bounding box center [228, 108] width 8 height 10
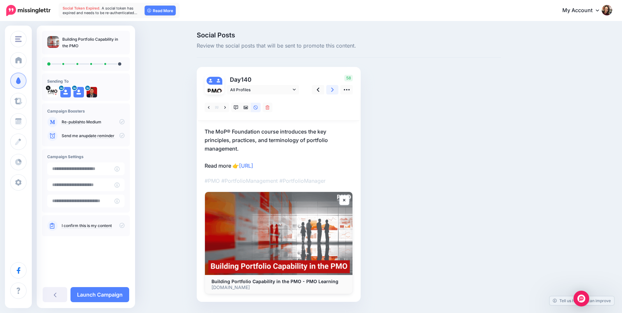
click at [334, 92] on icon at bounding box center [332, 89] width 3 height 7
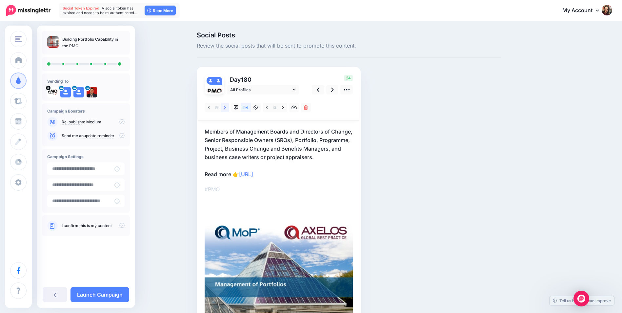
click at [226, 106] on icon at bounding box center [225, 107] width 2 height 3
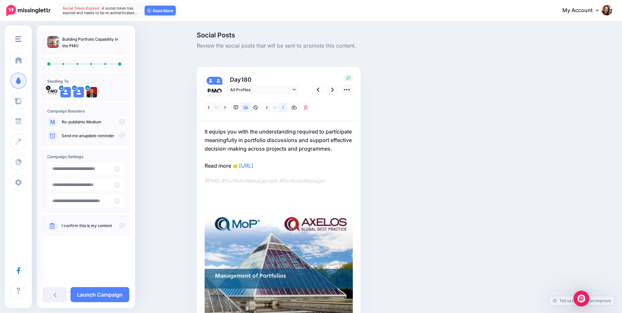
click at [284, 108] on icon at bounding box center [283, 107] width 2 height 5
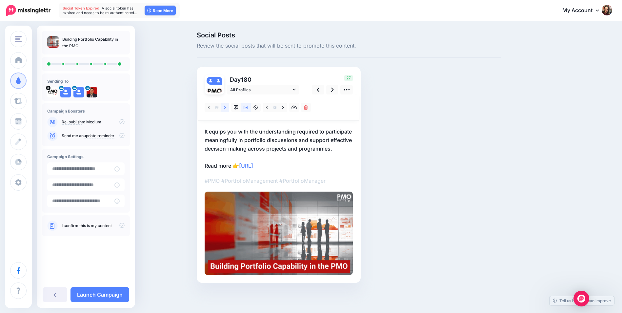
click at [226, 107] on icon at bounding box center [225, 107] width 2 height 5
click at [336, 88] on link at bounding box center [335, 90] width 12 height 10
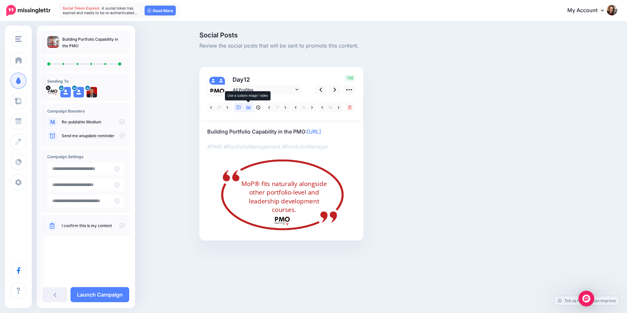
click at [246, 110] on icon at bounding box center [248, 107] width 5 height 5
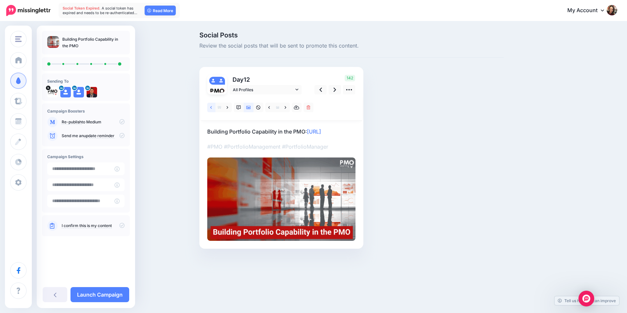
click at [209, 108] on link at bounding box center [211, 108] width 8 height 10
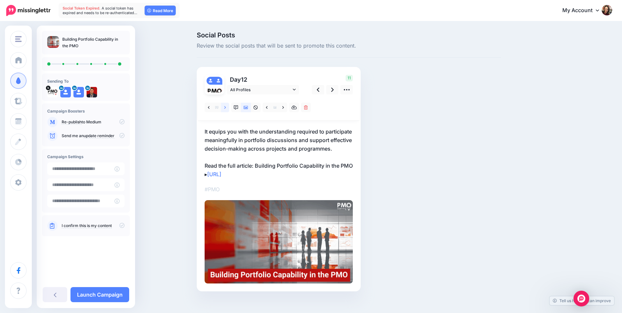
click at [226, 107] on icon at bounding box center [225, 107] width 2 height 3
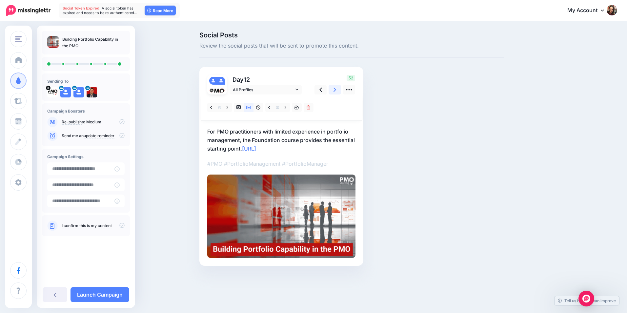
click at [335, 89] on icon at bounding box center [335, 90] width 3 height 4
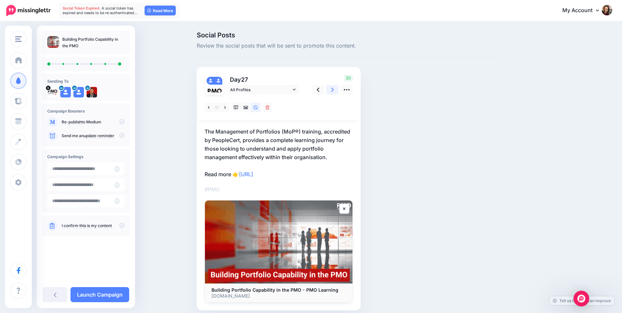
click at [334, 89] on icon at bounding box center [332, 90] width 3 height 4
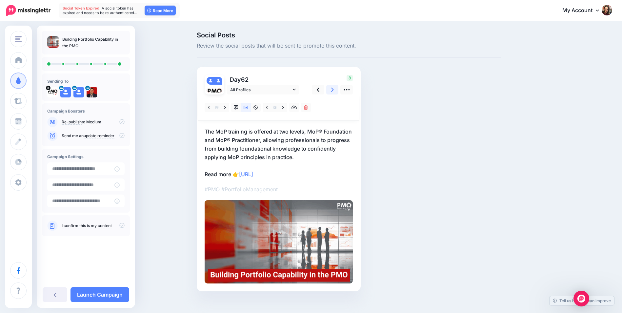
click at [334, 89] on icon at bounding box center [332, 90] width 3 height 4
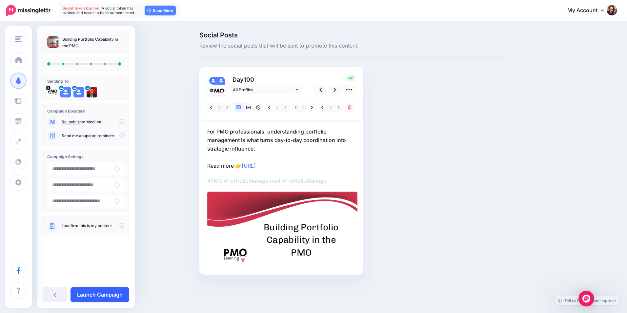
click at [122, 295] on link "Launch Campaign" at bounding box center [100, 294] width 59 height 15
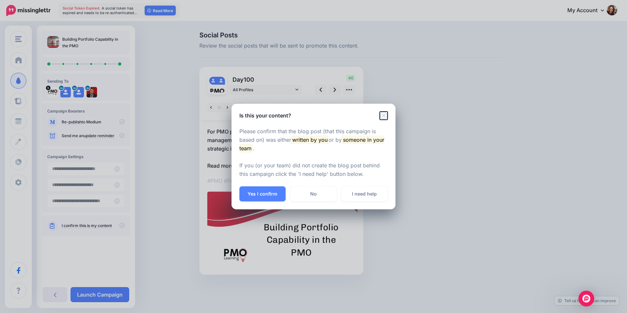
click at [380, 116] on icon "Close" at bounding box center [384, 116] width 8 height 8
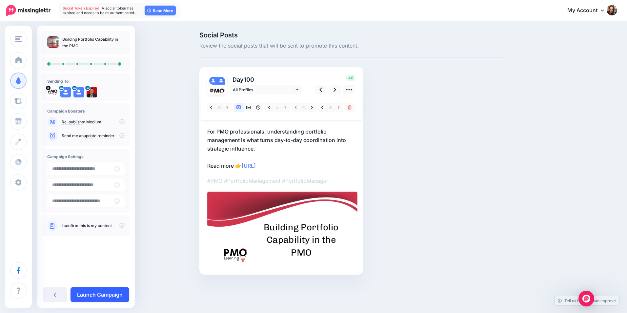
click at [111, 294] on link "Launch Campaign" at bounding box center [100, 294] width 59 height 15
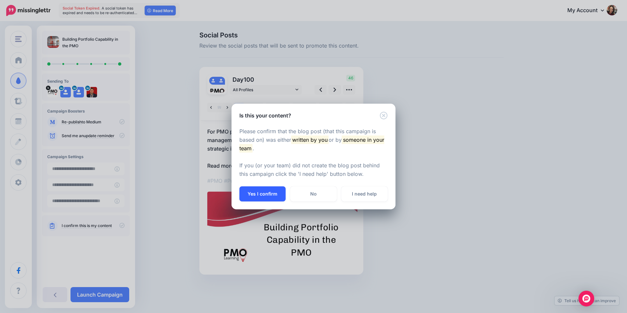
click at [266, 192] on button "Yes I confirm" at bounding box center [262, 193] width 46 height 15
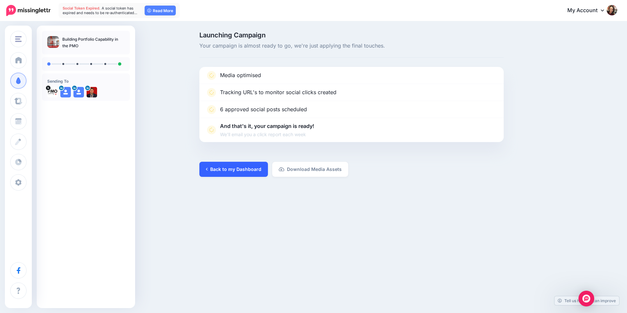
click at [234, 168] on link "Back to my Dashboard" at bounding box center [233, 169] width 69 height 15
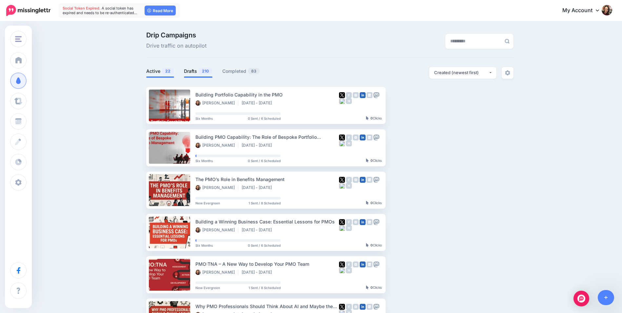
click at [200, 72] on link "Drafts 210" at bounding box center [198, 71] width 29 height 8
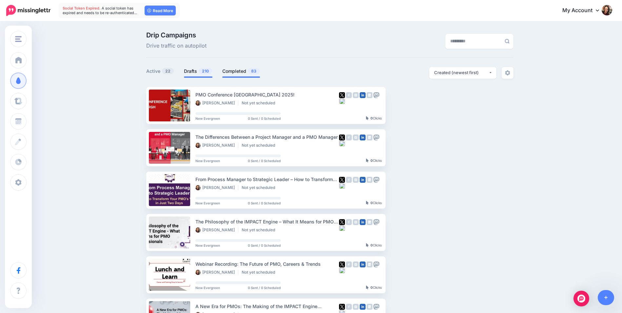
click at [235, 72] on link "Completed 83" at bounding box center [241, 71] width 38 height 8
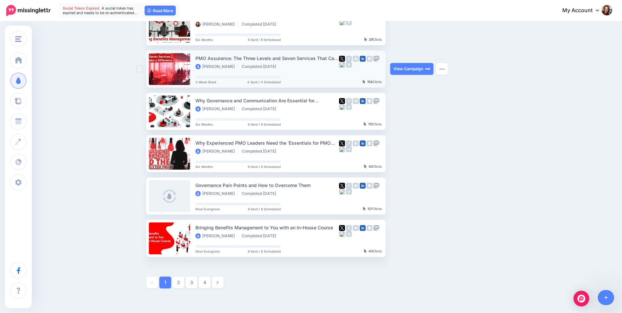
scroll to position [262, 0]
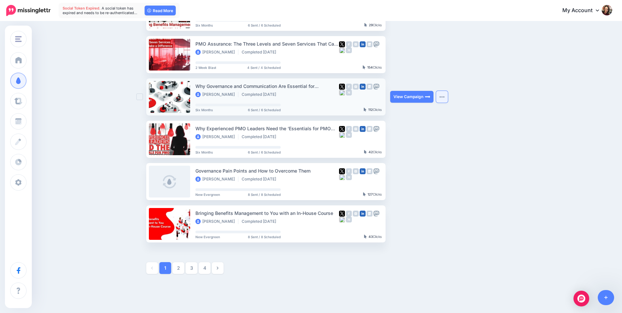
click at [444, 94] on button "button" at bounding box center [442, 97] width 12 height 12
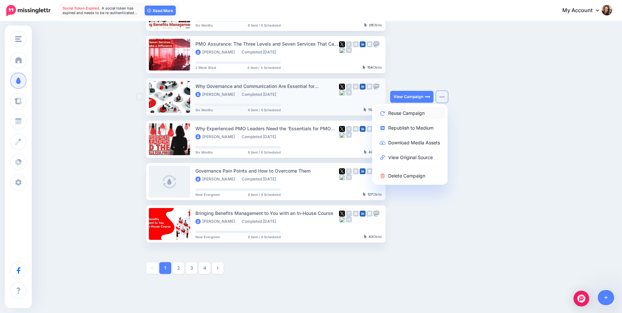
click at [419, 114] on link "Reuse Campaign" at bounding box center [410, 113] width 70 height 13
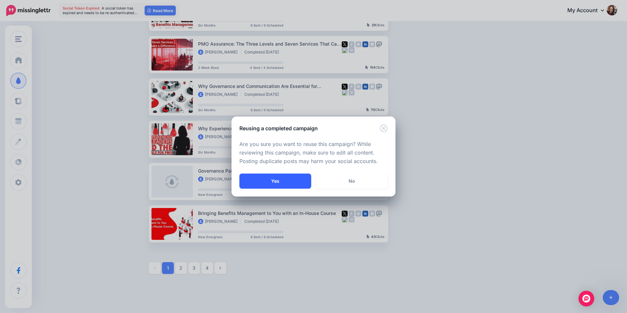
click at [287, 178] on button "Yes" at bounding box center [275, 180] width 72 height 15
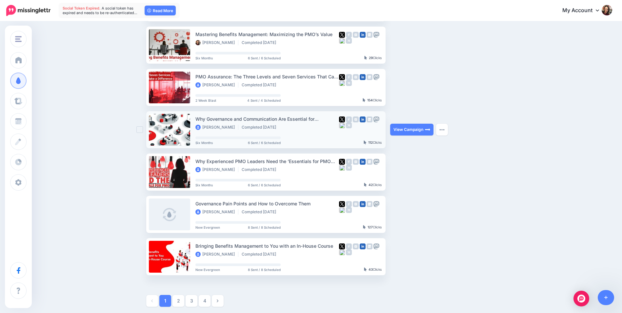
scroll to position [164, 0]
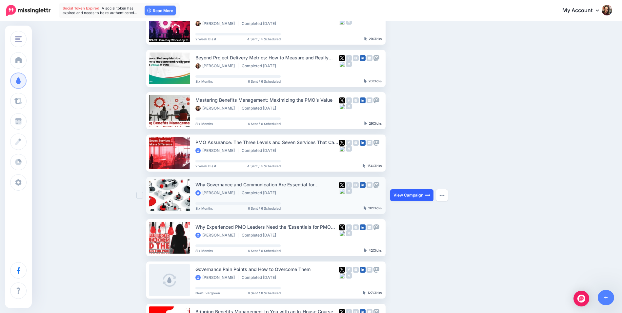
click at [411, 193] on link "View Campaign" at bounding box center [411, 195] width 43 height 12
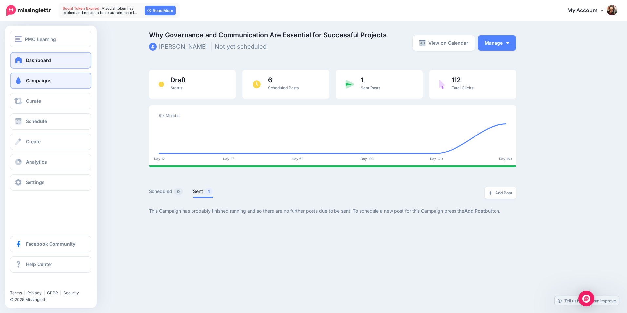
click at [38, 58] on span "Dashboard" at bounding box center [38, 60] width 25 height 6
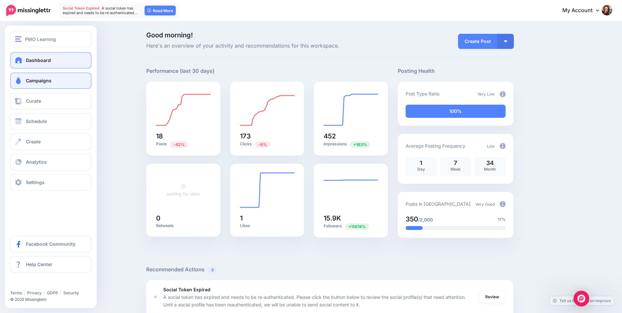
click at [20, 78] on span at bounding box center [18, 80] width 9 height 7
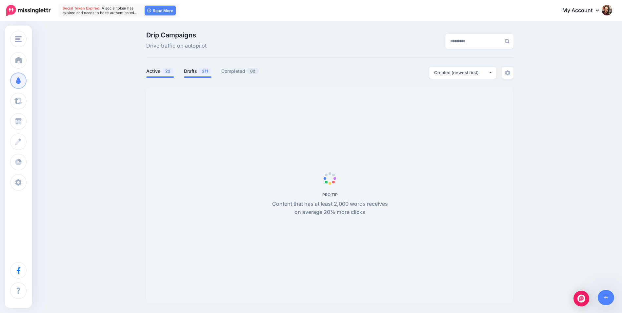
click at [204, 72] on span "211" at bounding box center [205, 71] width 12 height 6
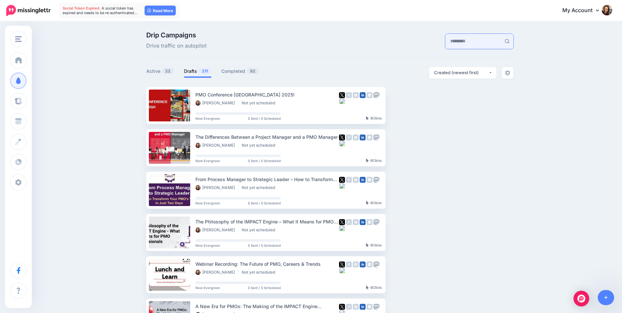
click at [445, 38] on input "text" at bounding box center [473, 41] width 56 height 15
type input "**********"
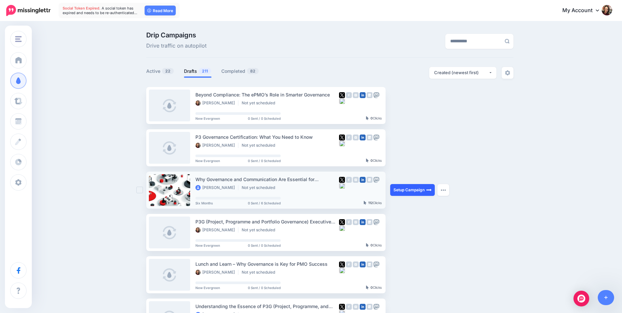
click at [427, 190] on link "Setup Campaign" at bounding box center [412, 190] width 45 height 12
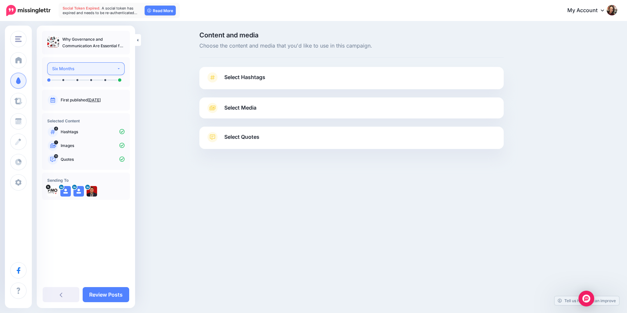
click at [115, 63] on button "Six Months" at bounding box center [85, 68] width 77 height 13
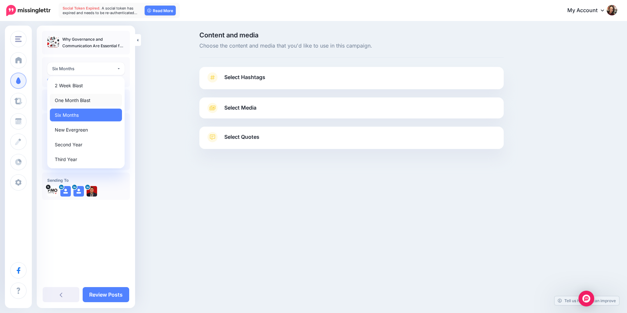
click at [87, 97] on span "One Month Blast" at bounding box center [73, 100] width 36 height 8
select select "******"
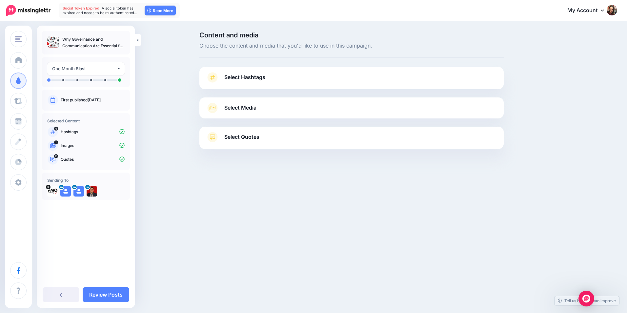
click at [246, 72] on link "Select Hashtags" at bounding box center [351, 80] width 291 height 17
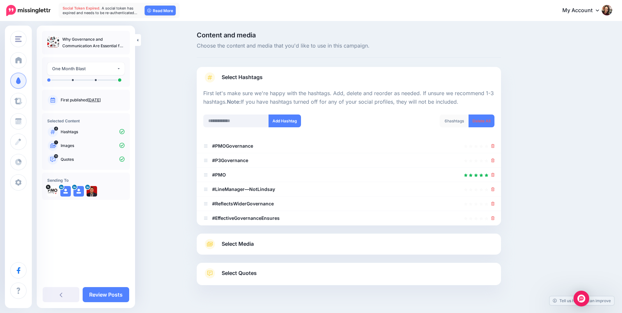
scroll to position [15, 0]
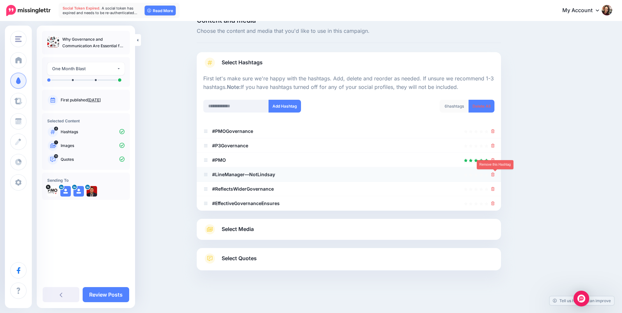
click at [495, 176] on icon at bounding box center [493, 175] width 4 height 4
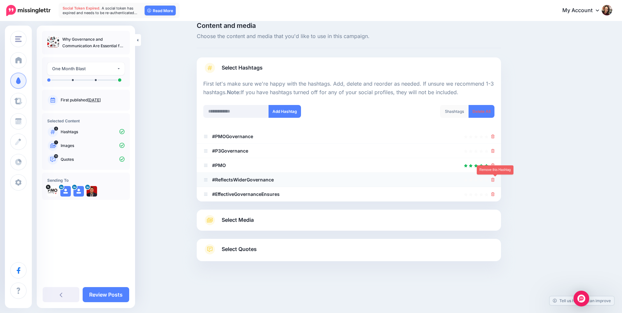
click at [495, 182] on icon at bounding box center [493, 180] width 4 height 4
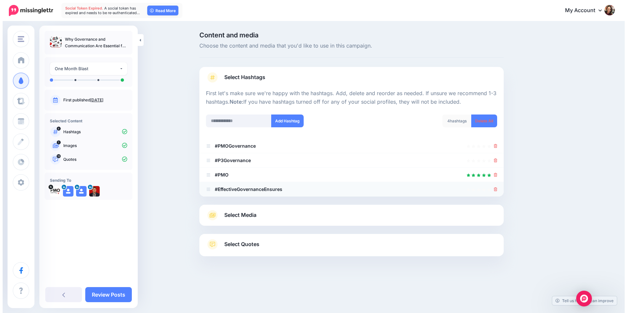
scroll to position [0, 0]
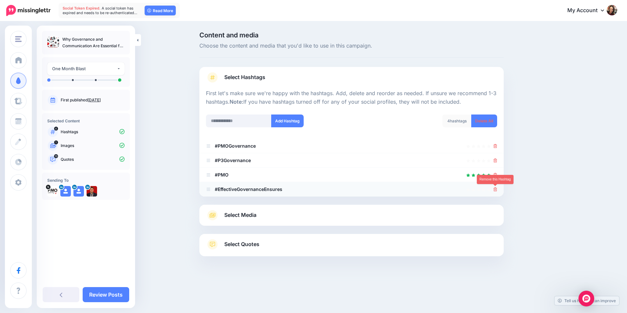
click at [495, 189] on icon at bounding box center [496, 189] width 4 height 4
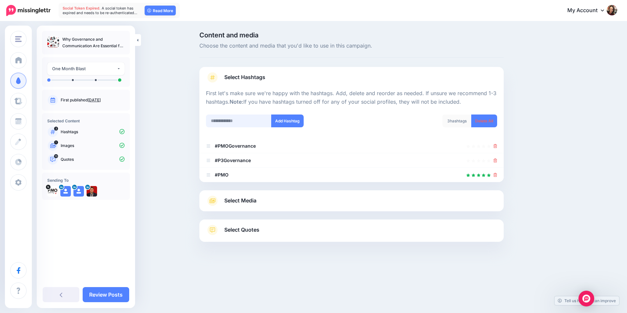
click at [223, 119] on input "text" at bounding box center [239, 120] width 66 height 13
type input "*"
type input "**********"
click at [289, 117] on button "Add Hashtag" at bounding box center [287, 120] width 32 height 13
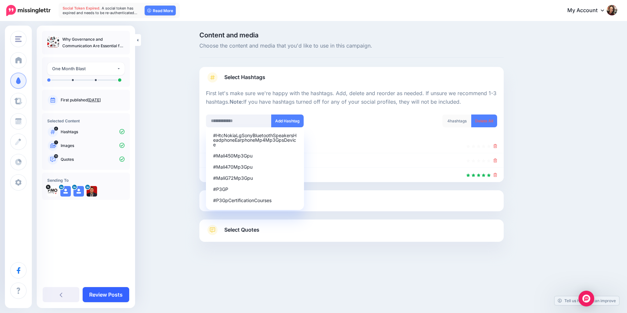
click at [110, 293] on link "Review Posts" at bounding box center [106, 294] width 47 height 15
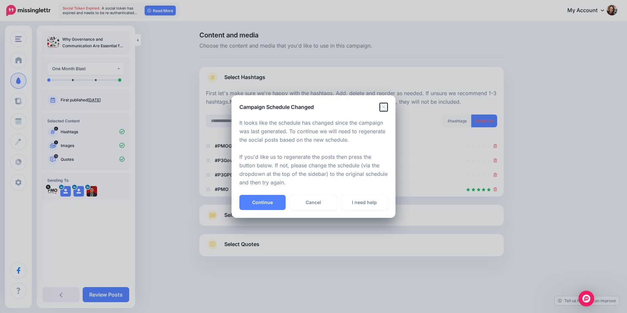
drag, startPoint x: 386, startPoint y: 104, endPoint x: 351, endPoint y: 136, distance: 47.3
click at [385, 104] on icon "Close" at bounding box center [384, 107] width 8 height 8
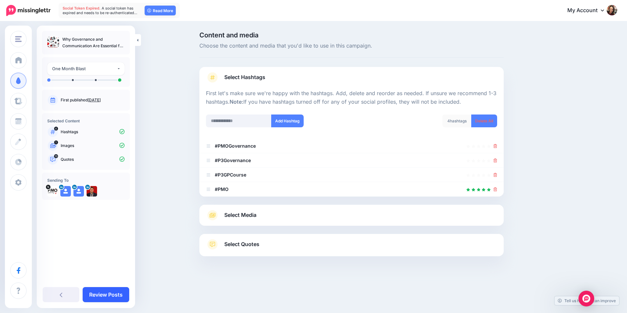
click at [113, 290] on link "Review Posts" at bounding box center [106, 294] width 47 height 15
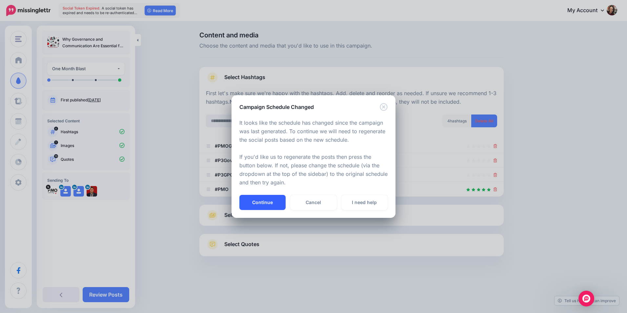
click at [269, 198] on button "Continue" at bounding box center [262, 202] width 46 height 15
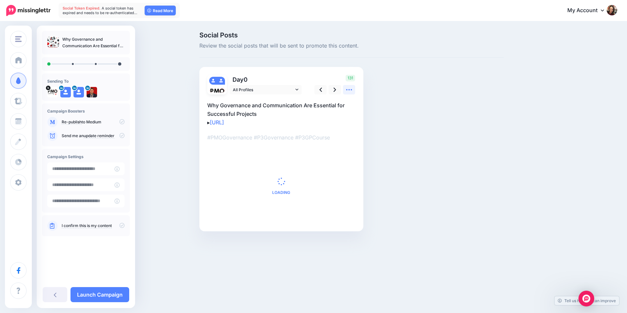
click at [351, 90] on icon at bounding box center [349, 89] width 6 height 1
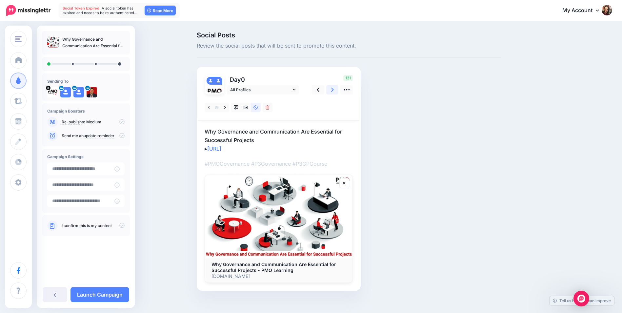
click at [334, 88] on icon at bounding box center [332, 89] width 3 height 7
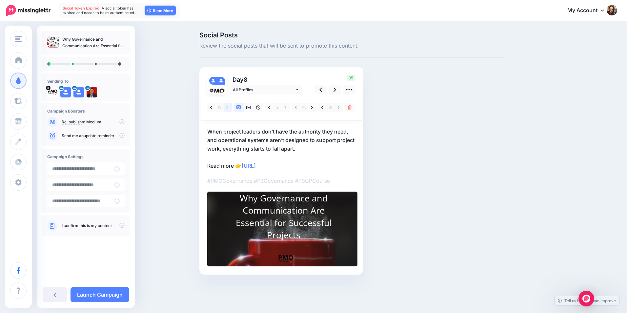
click at [229, 106] on link at bounding box center [228, 108] width 8 height 10
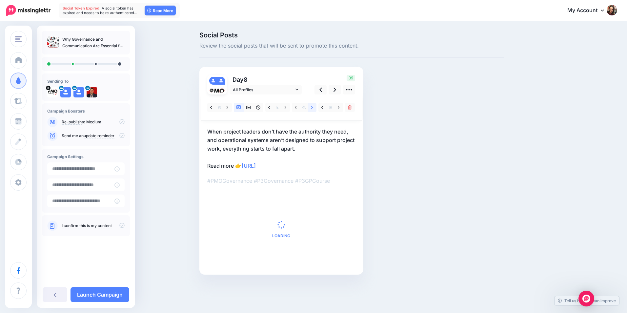
click at [314, 109] on link at bounding box center [312, 108] width 8 height 10
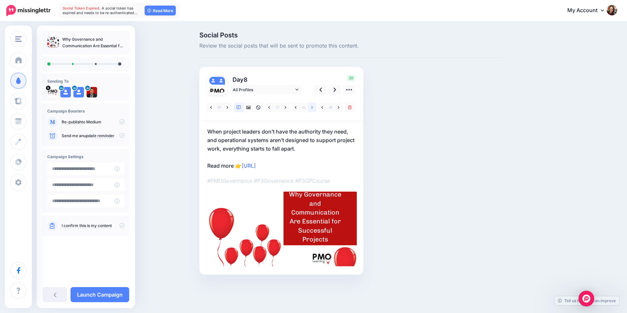
click at [311, 109] on link at bounding box center [312, 108] width 8 height 10
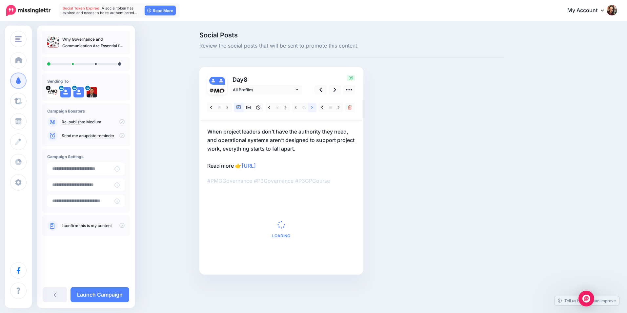
click at [311, 106] on link at bounding box center [312, 108] width 8 height 10
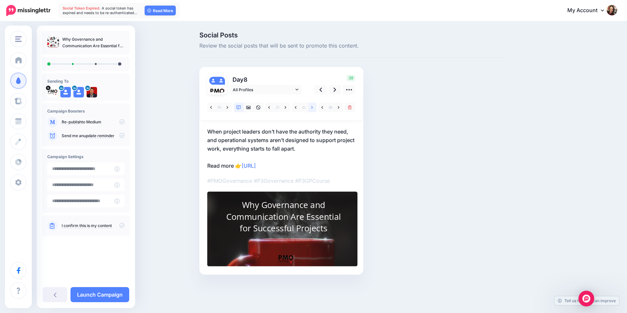
click at [311, 106] on link at bounding box center [312, 108] width 8 height 10
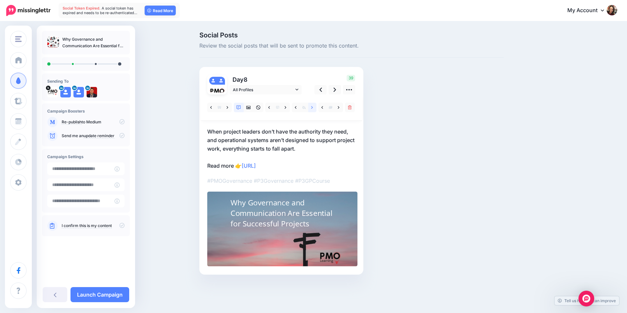
click at [311, 106] on link at bounding box center [312, 108] width 8 height 10
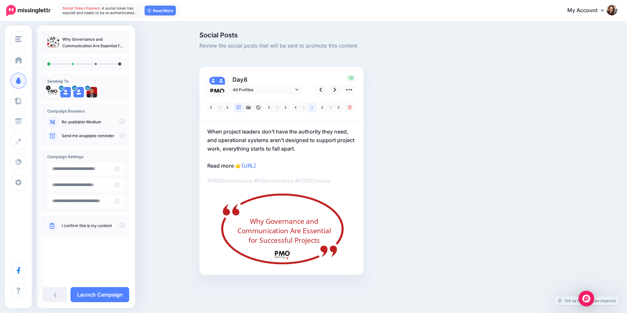
click at [311, 106] on link at bounding box center [312, 108] width 8 height 10
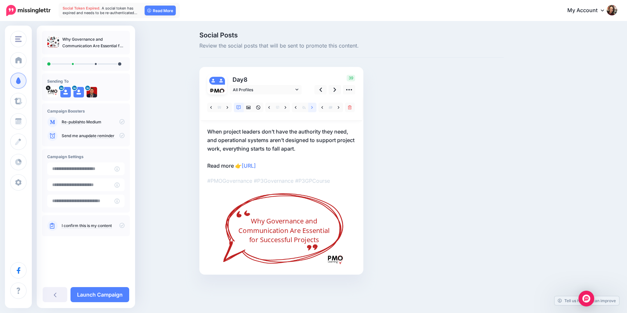
click at [311, 106] on link at bounding box center [312, 108] width 8 height 10
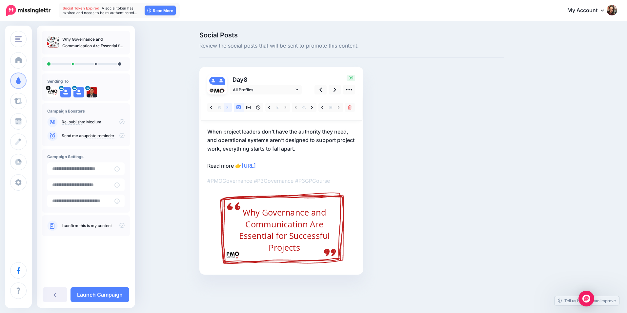
click at [227, 110] on icon at bounding box center [228, 107] width 2 height 5
click at [336, 89] on icon at bounding box center [335, 89] width 3 height 7
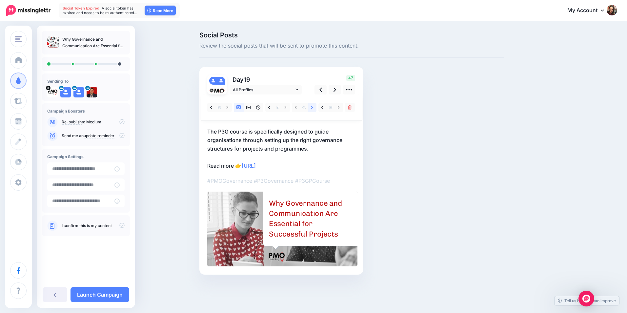
click at [314, 107] on link at bounding box center [312, 108] width 8 height 10
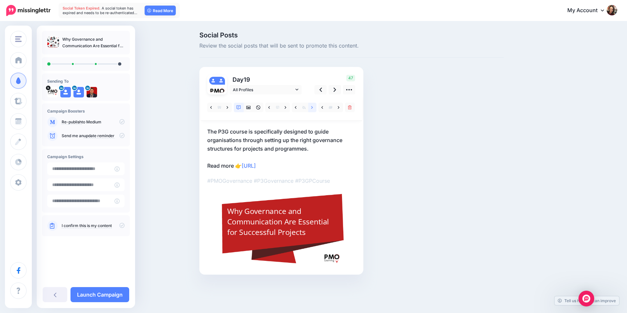
click at [314, 107] on link at bounding box center [312, 108] width 8 height 10
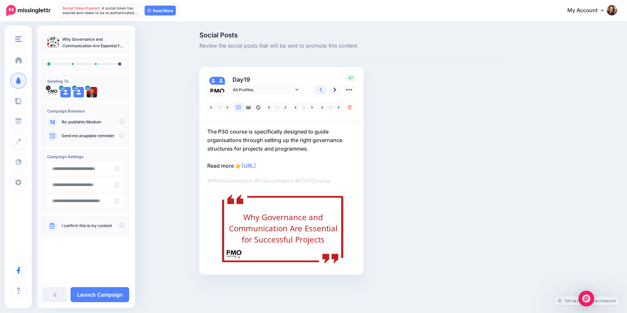
click at [321, 90] on icon at bounding box center [320, 89] width 3 height 7
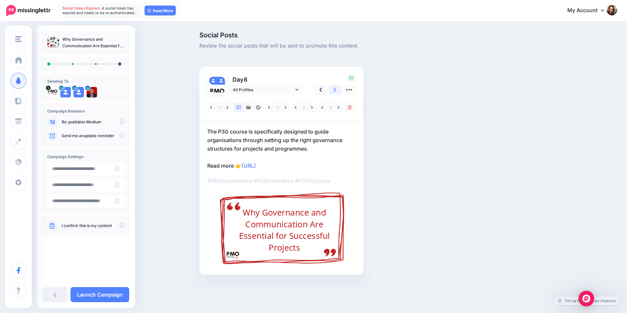
click at [333, 90] on link at bounding box center [335, 90] width 12 height 10
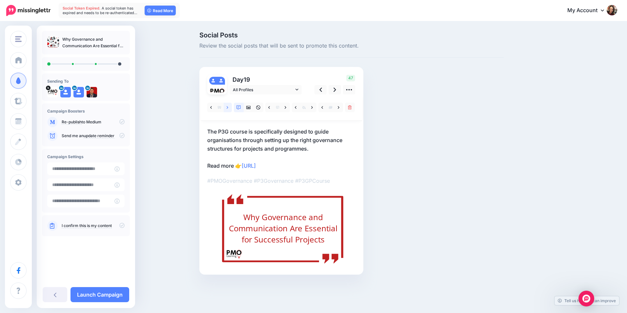
click at [229, 107] on link at bounding box center [228, 108] width 8 height 10
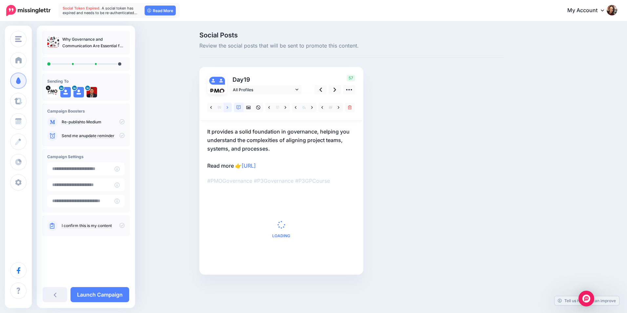
click at [227, 107] on icon at bounding box center [228, 107] width 2 height 5
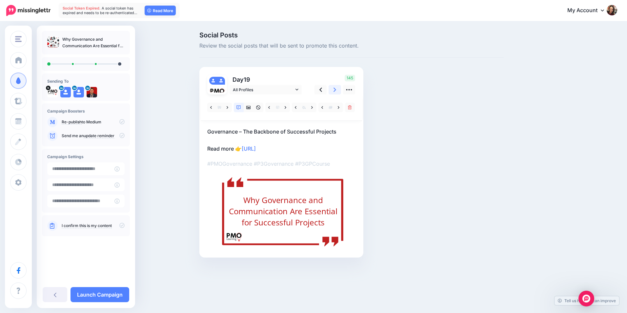
click at [332, 93] on link at bounding box center [335, 90] width 12 height 10
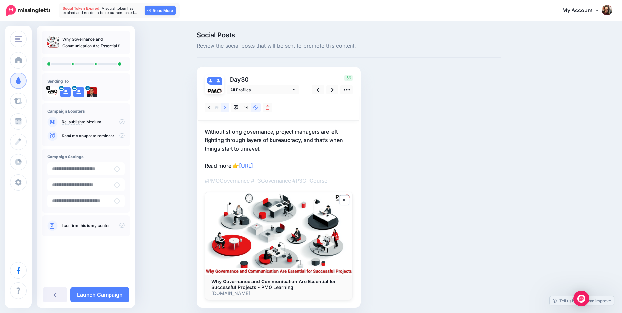
click at [226, 107] on icon at bounding box center [225, 107] width 2 height 5
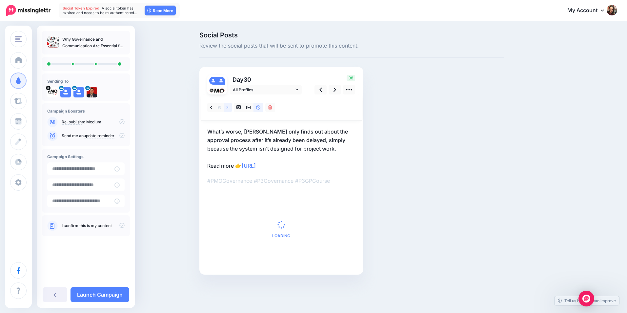
click at [227, 107] on icon at bounding box center [228, 107] width 2 height 5
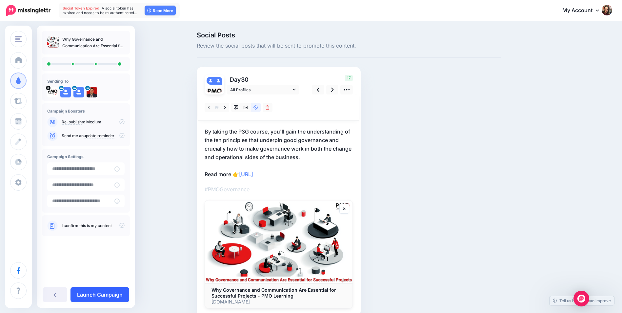
click at [115, 291] on link "Launch Campaign" at bounding box center [100, 294] width 59 height 15
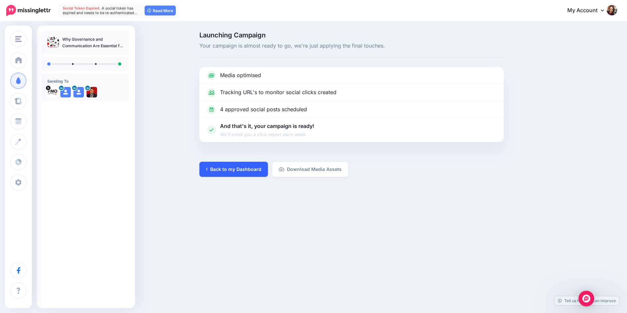
click at [242, 176] on link "Back to my Dashboard" at bounding box center [233, 169] width 69 height 15
click at [243, 170] on link "Back to my Dashboard" at bounding box center [233, 169] width 69 height 15
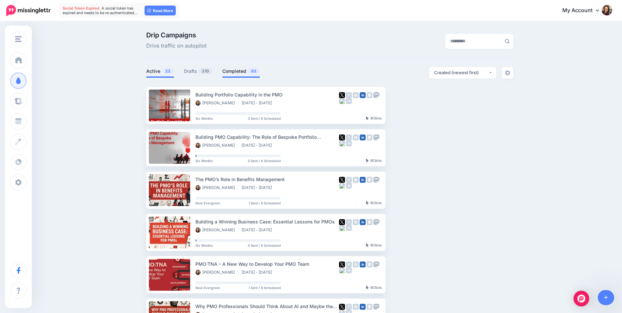
click at [236, 71] on link "Completed 83" at bounding box center [241, 71] width 38 height 8
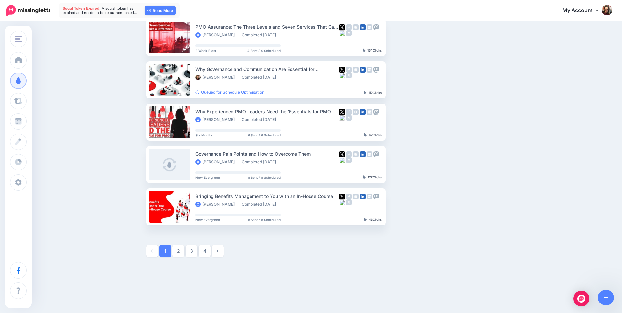
scroll to position [289, 0]
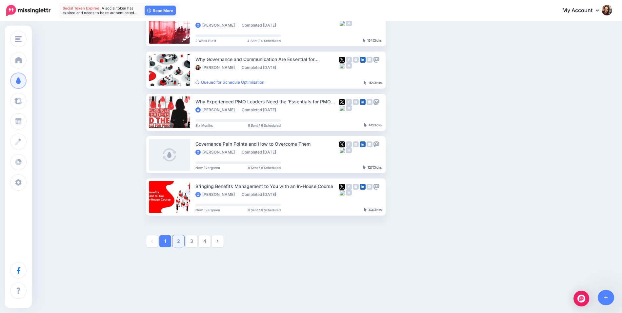
click at [181, 244] on link "2" at bounding box center [179, 241] width 12 height 12
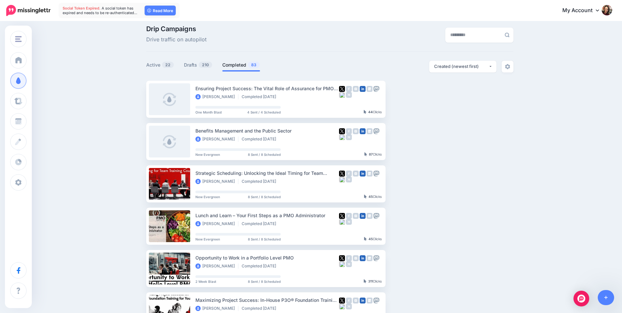
scroll to position [0, 0]
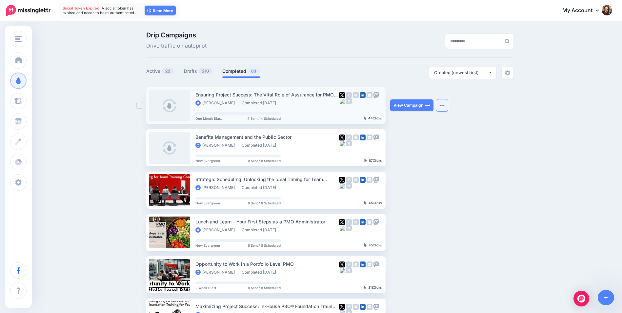
click at [444, 105] on img "button" at bounding box center [441, 105] width 5 height 2
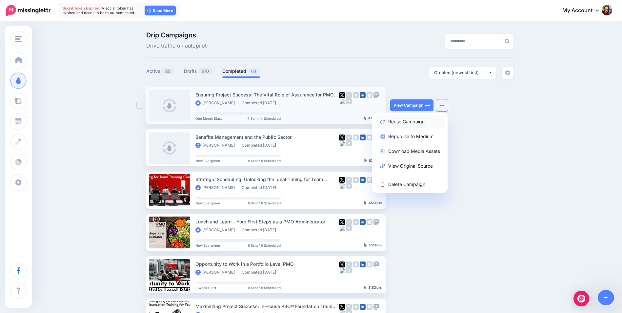
click at [418, 124] on link "Reuse Campaign" at bounding box center [410, 121] width 70 height 13
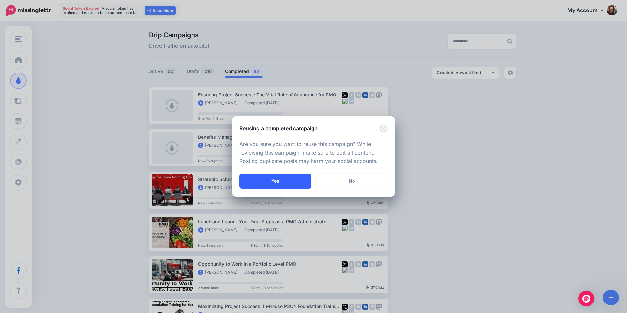
click at [276, 177] on button "Yes" at bounding box center [275, 180] width 72 height 15
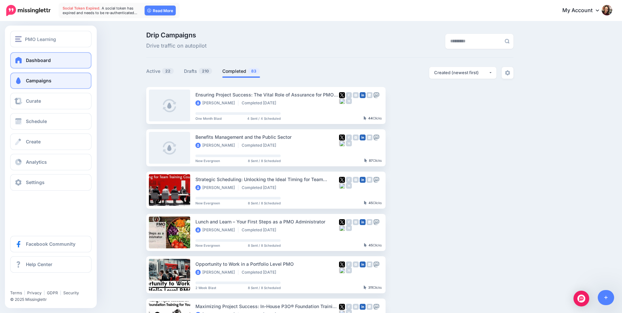
click at [20, 56] on link "Dashboard" at bounding box center [50, 60] width 81 height 16
